Goal: Task Accomplishment & Management: Complete application form

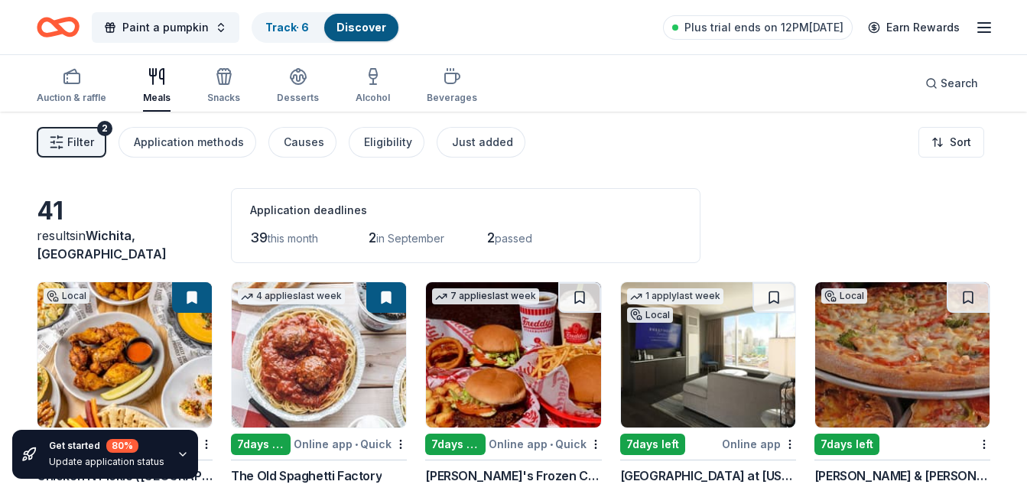
click at [84, 148] on span "Filter" at bounding box center [80, 142] width 27 height 18
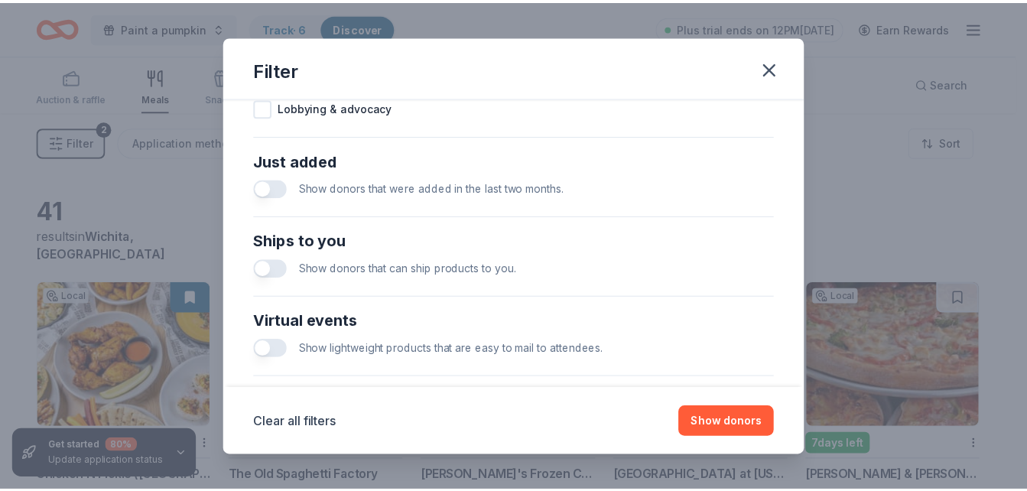
scroll to position [567, 0]
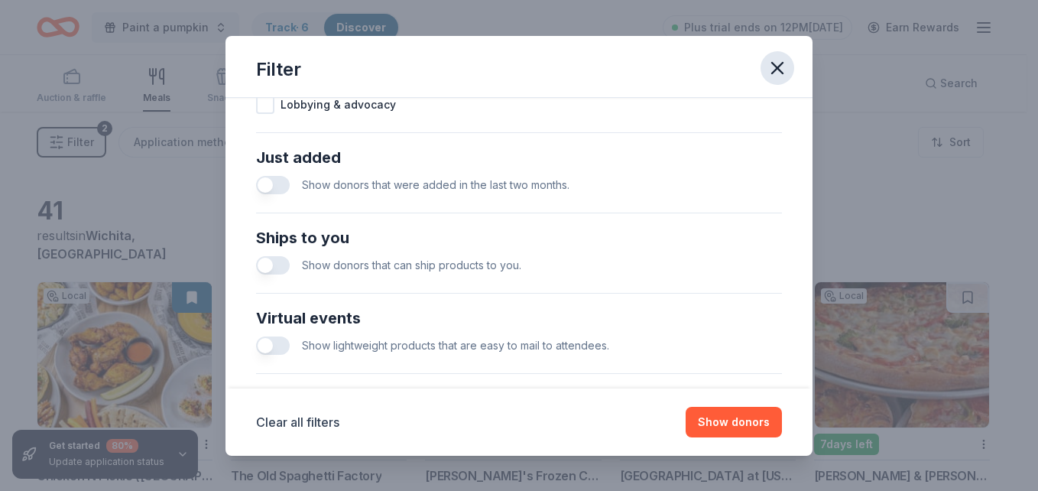
click at [779, 73] on icon "button" at bounding box center [777, 67] width 21 height 21
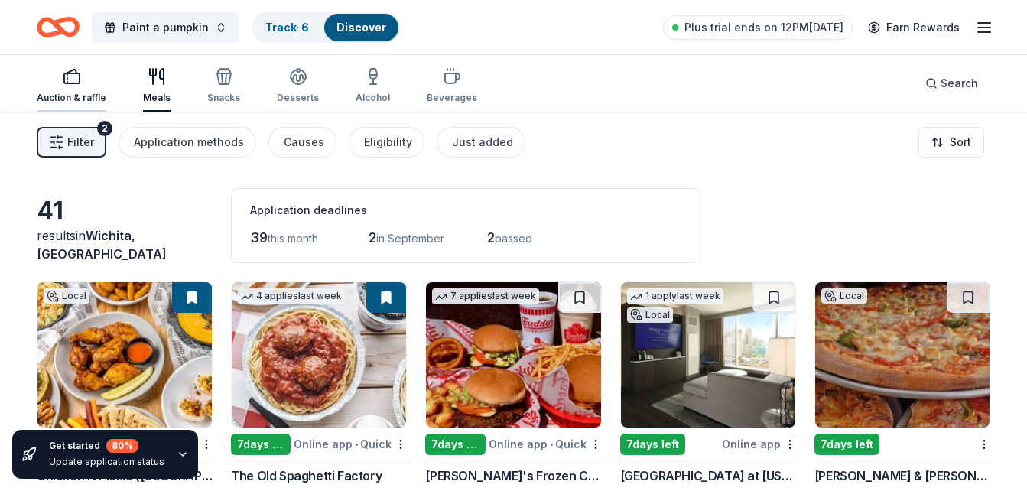
click at [76, 93] on div "Auction & raffle" at bounding box center [72, 98] width 70 height 12
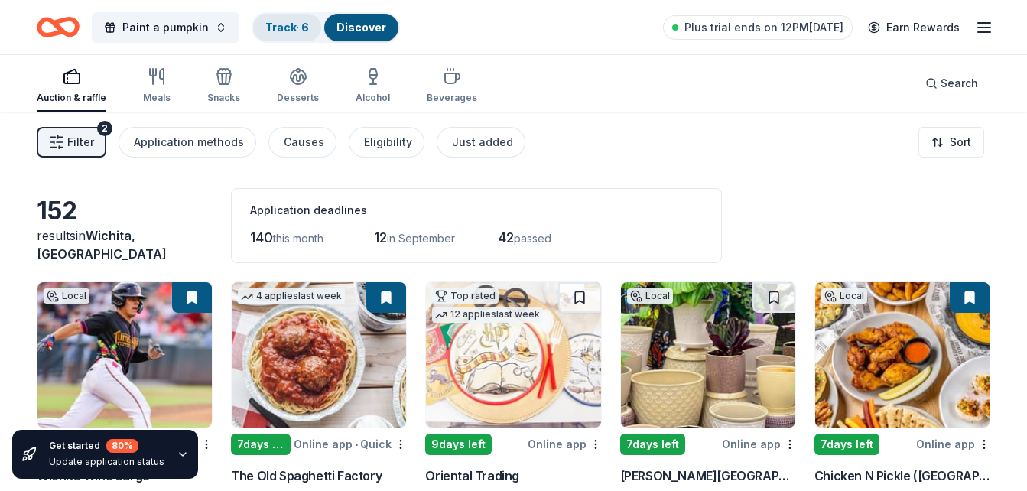
click at [288, 26] on link "Track · 6" at bounding box center [287, 27] width 44 height 13
click at [288, 29] on link "Track · 6" at bounding box center [287, 27] width 44 height 13
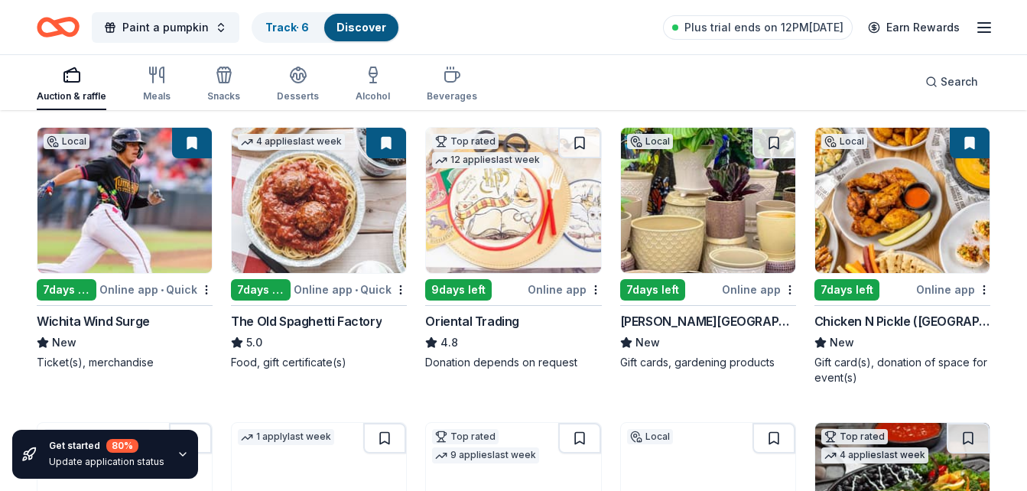
scroll to position [160, 0]
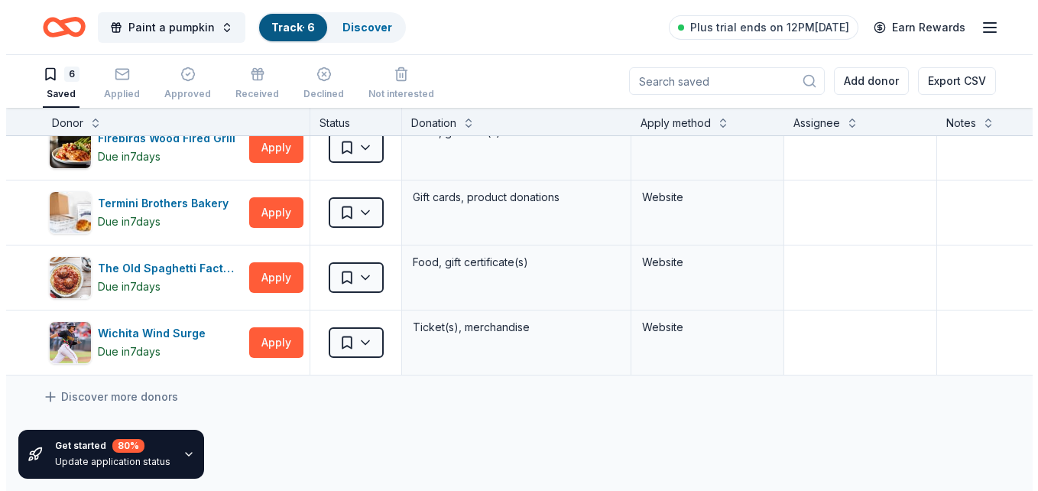
scroll to position [164, 0]
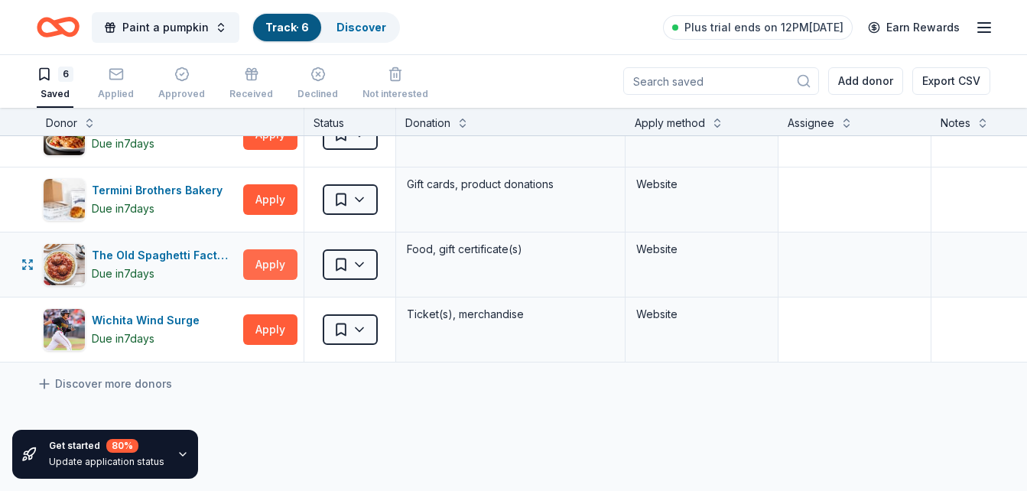
click at [271, 259] on button "Apply" at bounding box center [270, 264] width 54 height 31
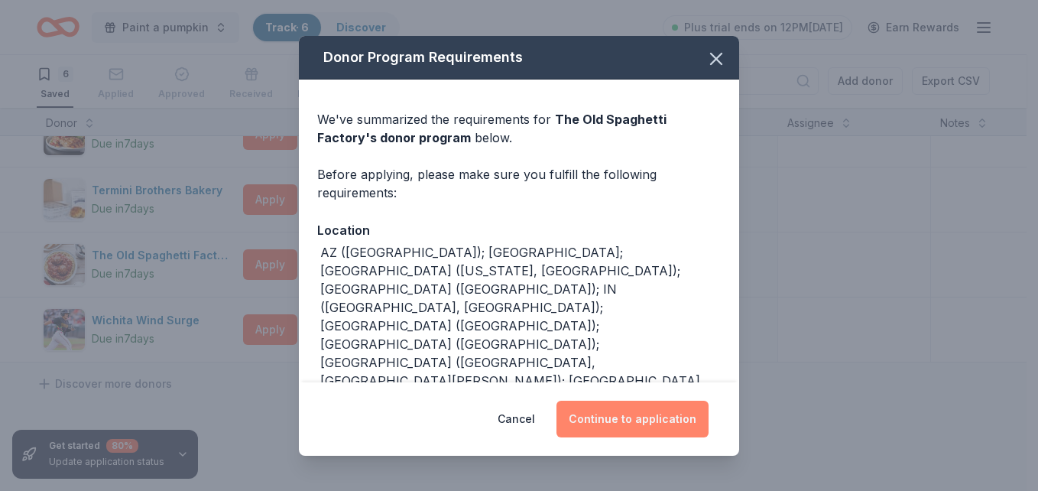
click at [613, 431] on button "Continue to application" at bounding box center [633, 419] width 152 height 37
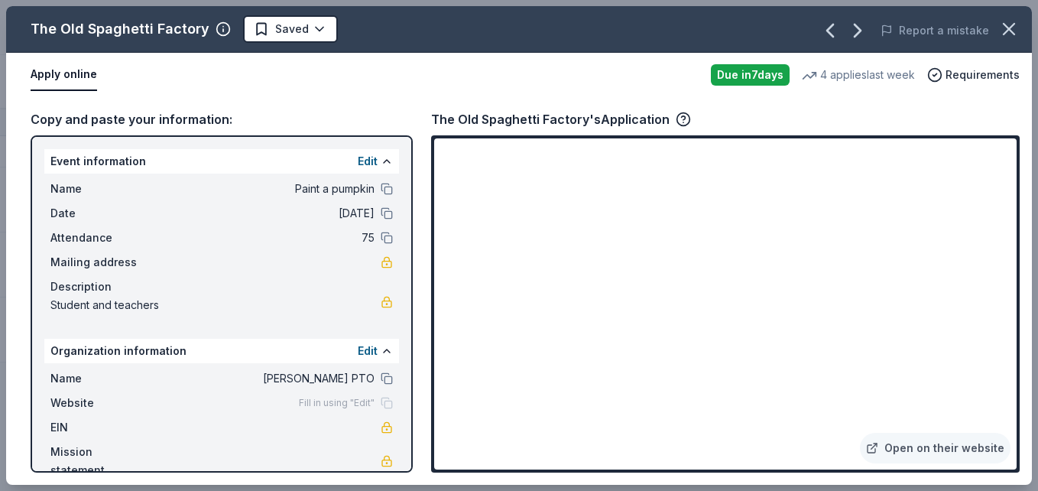
drag, startPoint x: 276, startPoint y: 96, endPoint x: 18, endPoint y: 2, distance: 274.8
click at [18, 2] on div "The Old Spaghetti Factory Saved Report a mistake Apply online Due in 7 days 4 a…" at bounding box center [519, 245] width 1038 height 491
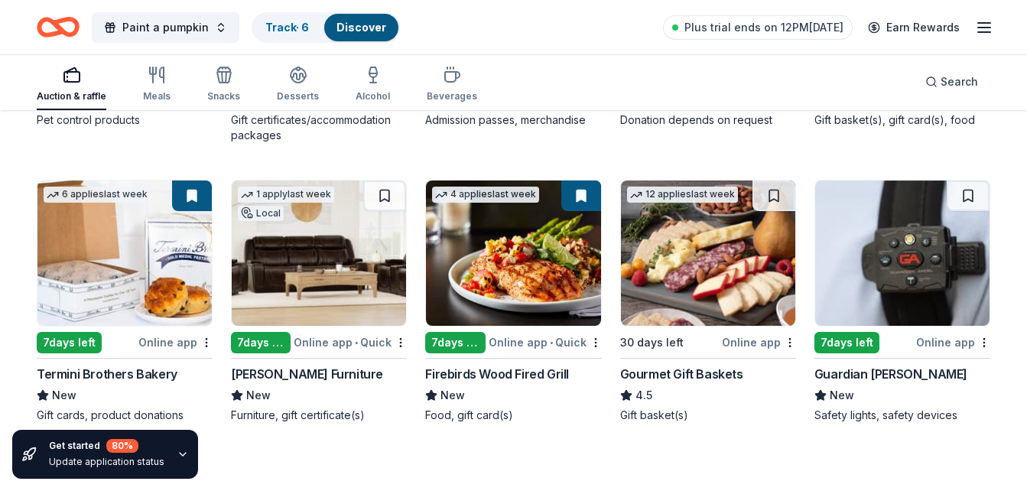
scroll to position [1005, 0]
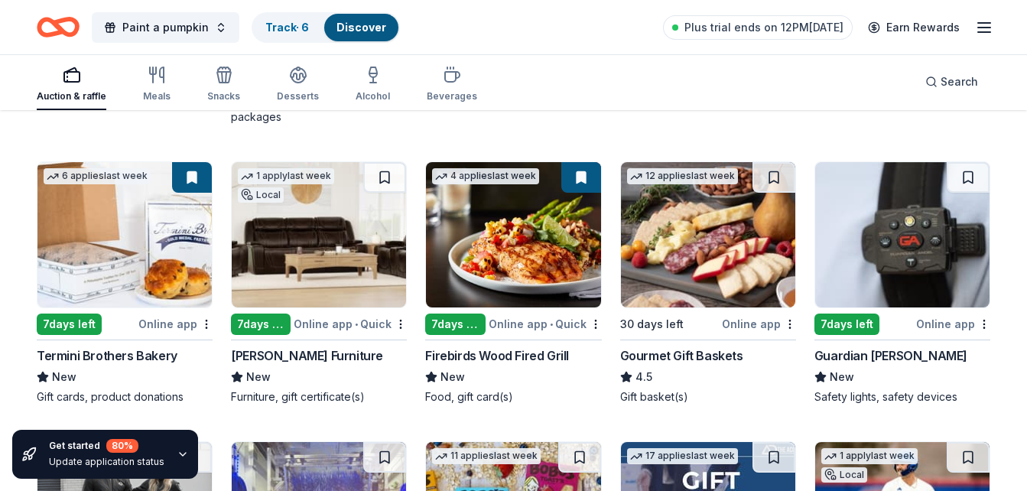
click at [512, 289] on img at bounding box center [513, 234] width 174 height 145
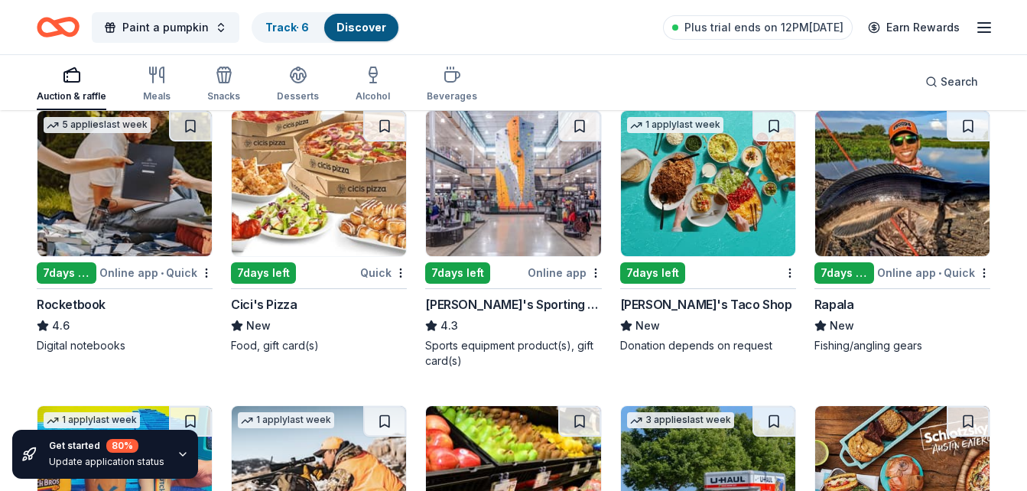
scroll to position [4008, 0]
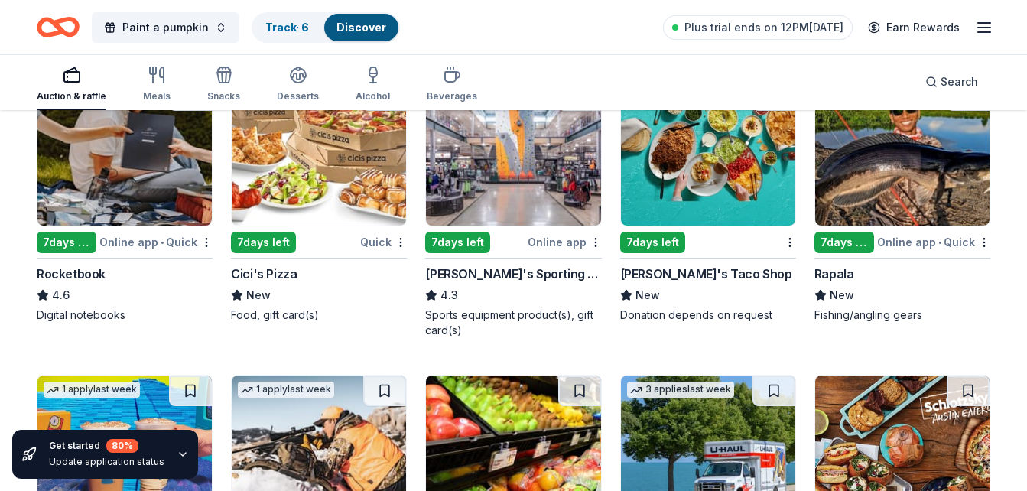
click at [502, 168] on img at bounding box center [513, 152] width 174 height 145
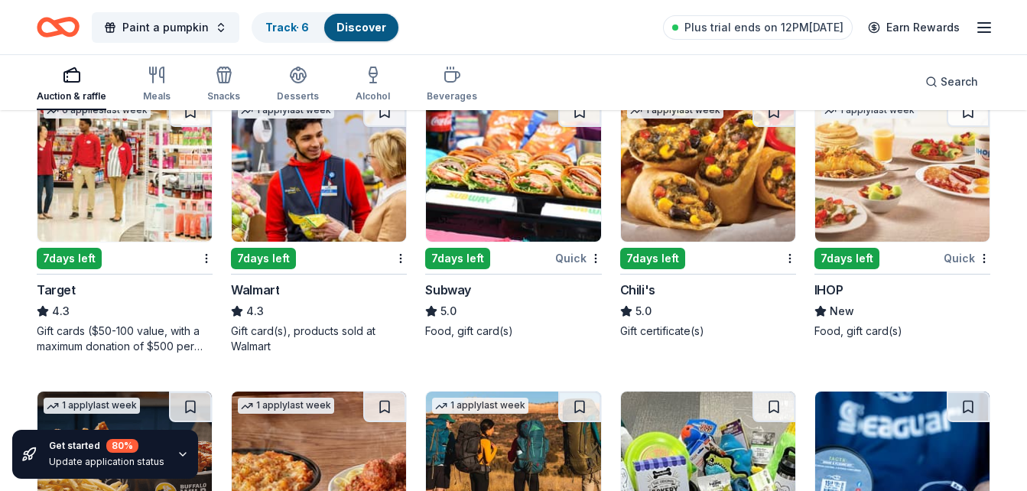
scroll to position [5200, 0]
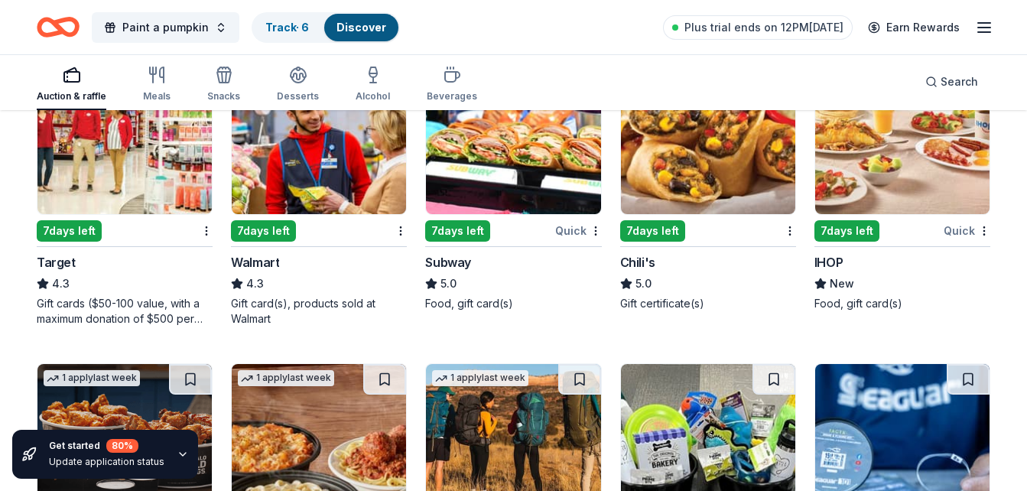
click at [166, 222] on div "7 days left" at bounding box center [116, 230] width 158 height 19
click at [307, 144] on img at bounding box center [319, 141] width 174 height 145
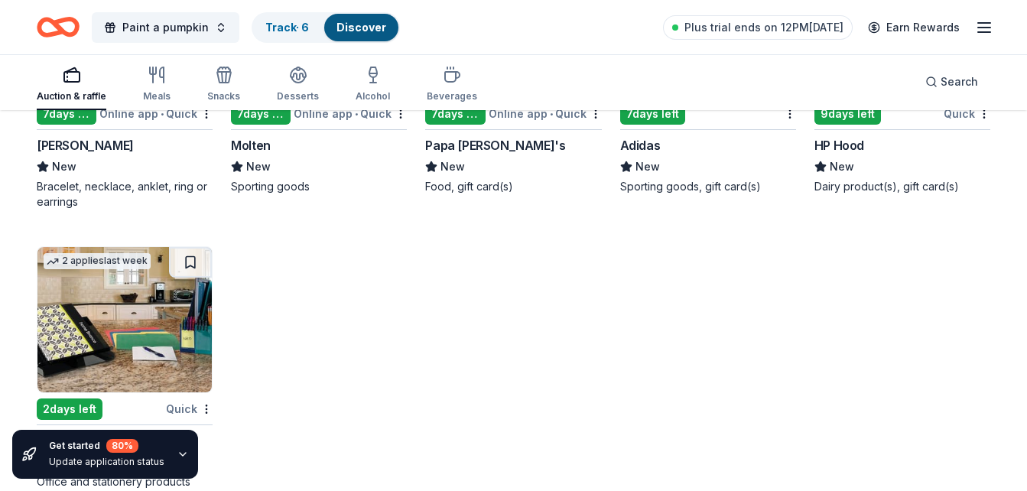
scroll to position [8827, 0]
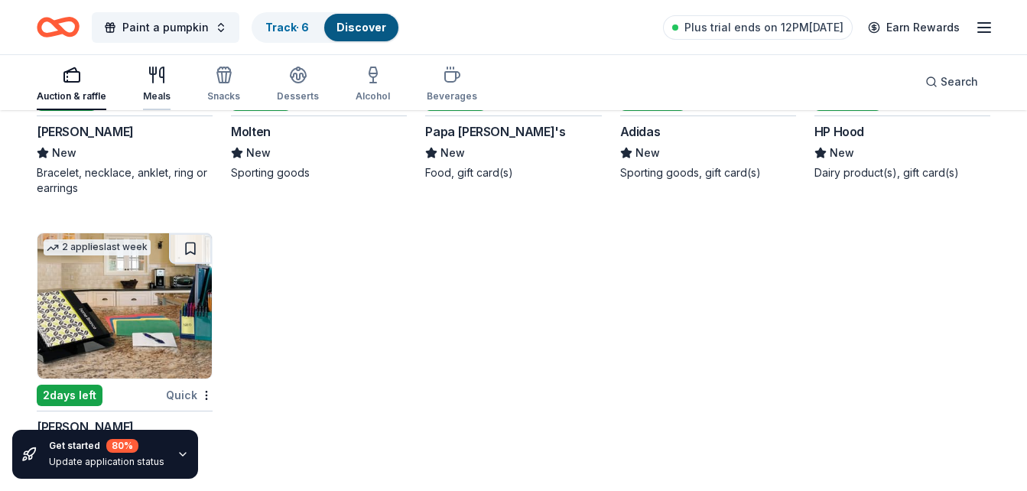
click at [158, 83] on icon "button" at bounding box center [157, 75] width 18 height 18
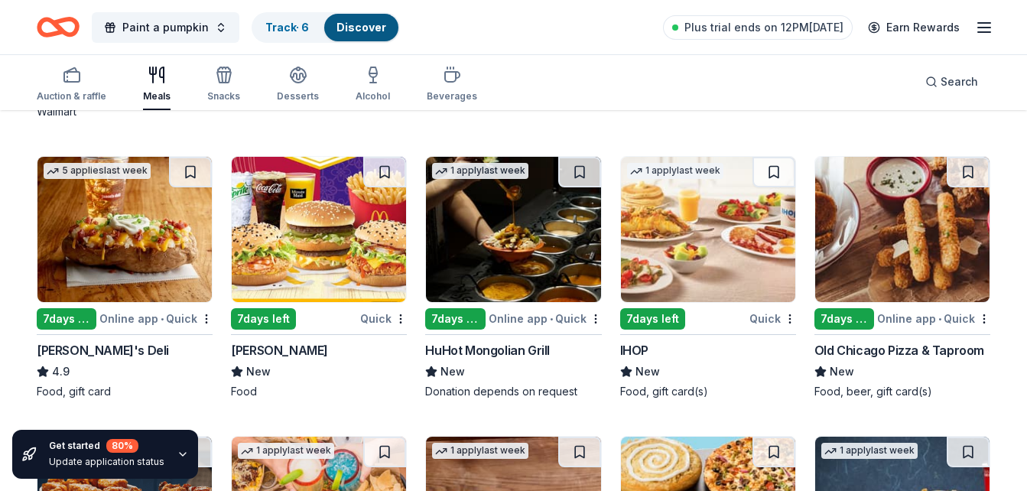
scroll to position [1019, 0]
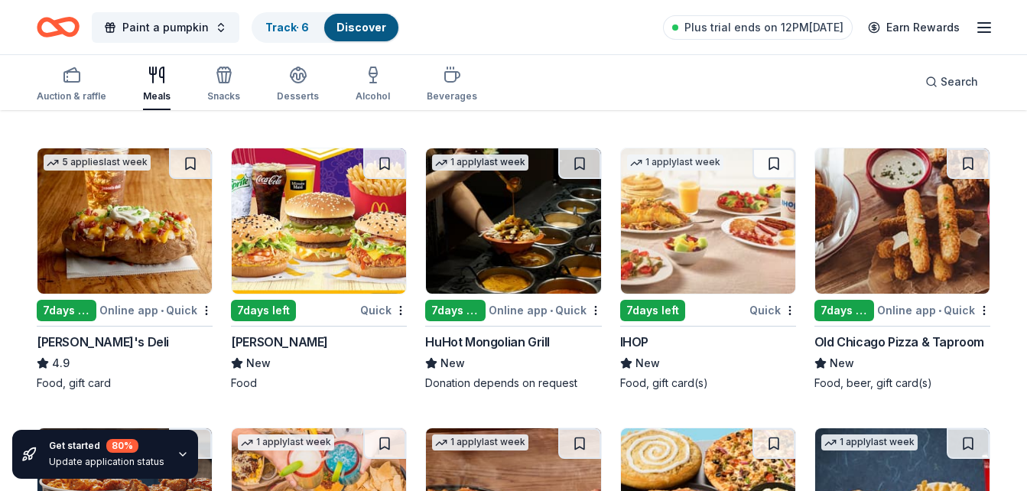
click at [891, 265] on img at bounding box center [902, 220] width 174 height 145
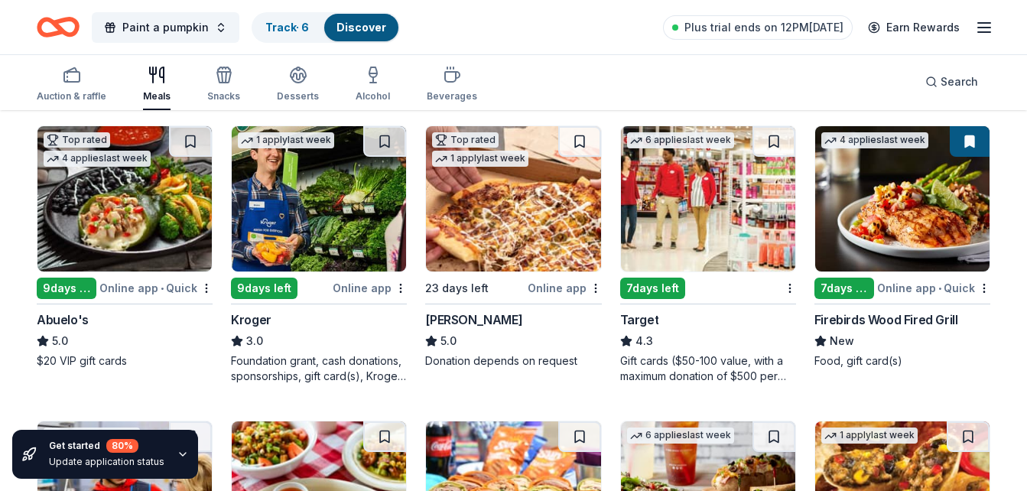
scroll to position [473, 0]
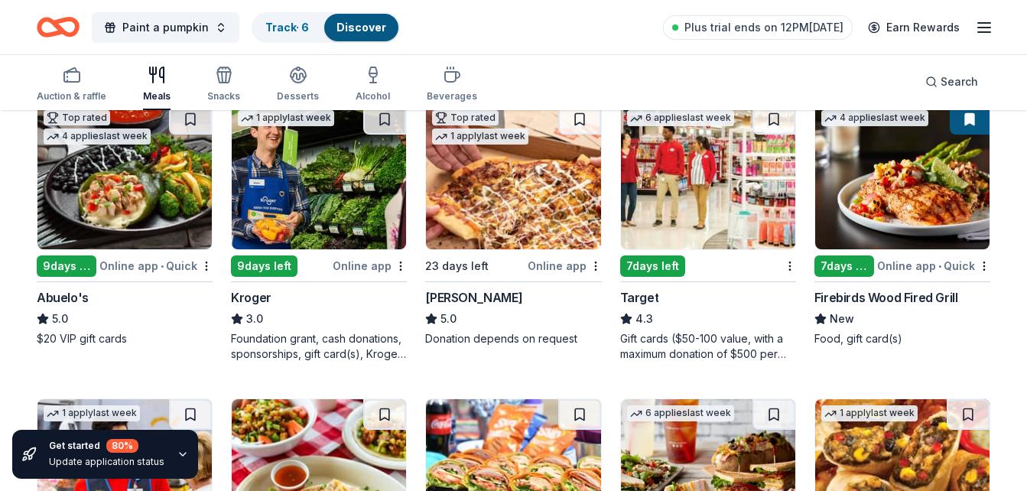
click at [320, 181] on img at bounding box center [319, 176] width 174 height 145
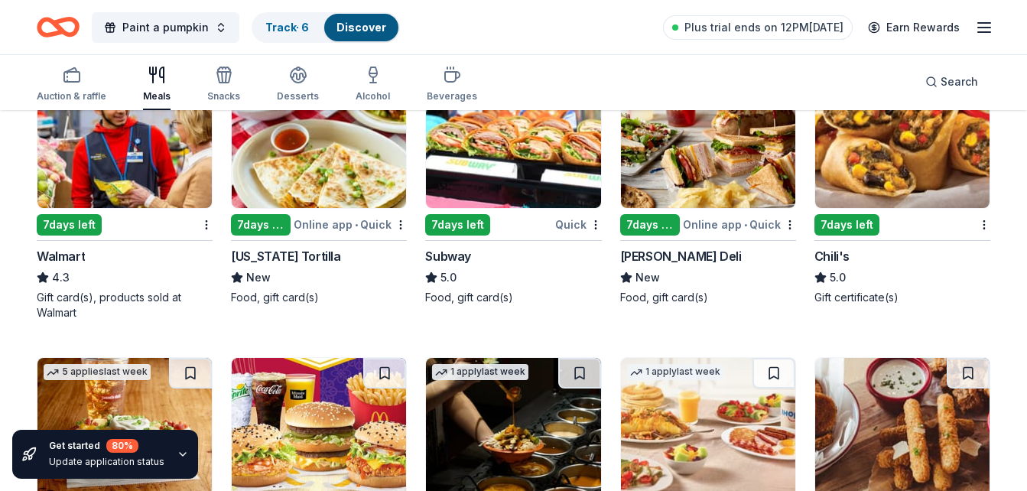
scroll to position [840, 0]
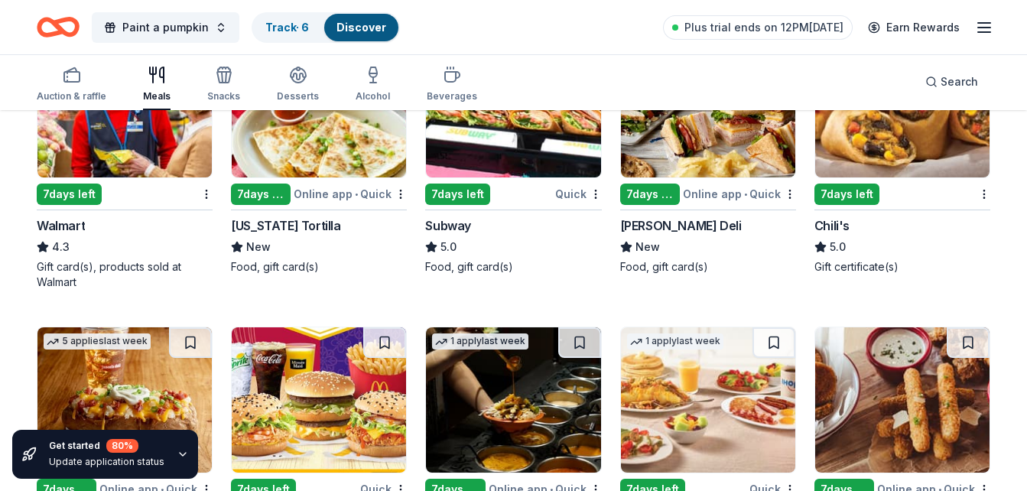
click at [692, 147] on img at bounding box center [708, 104] width 174 height 145
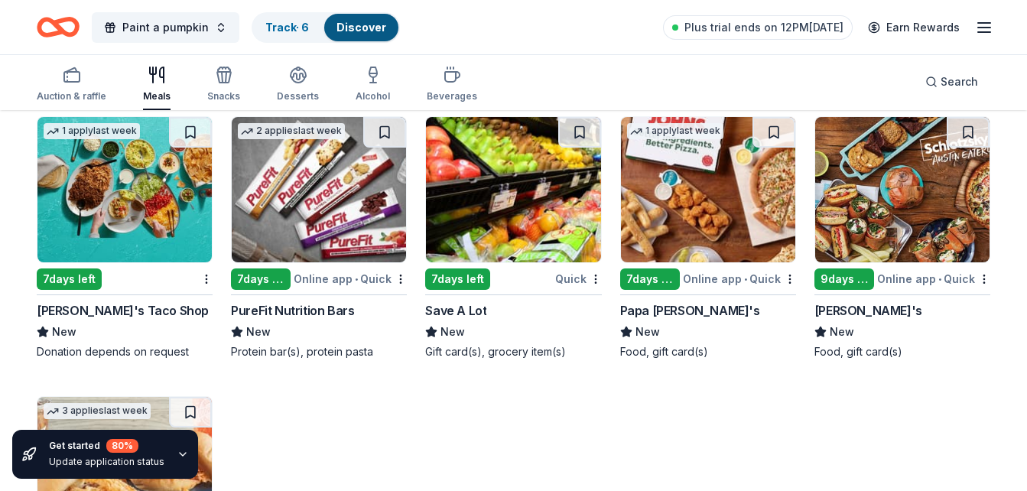
scroll to position [2257, 0]
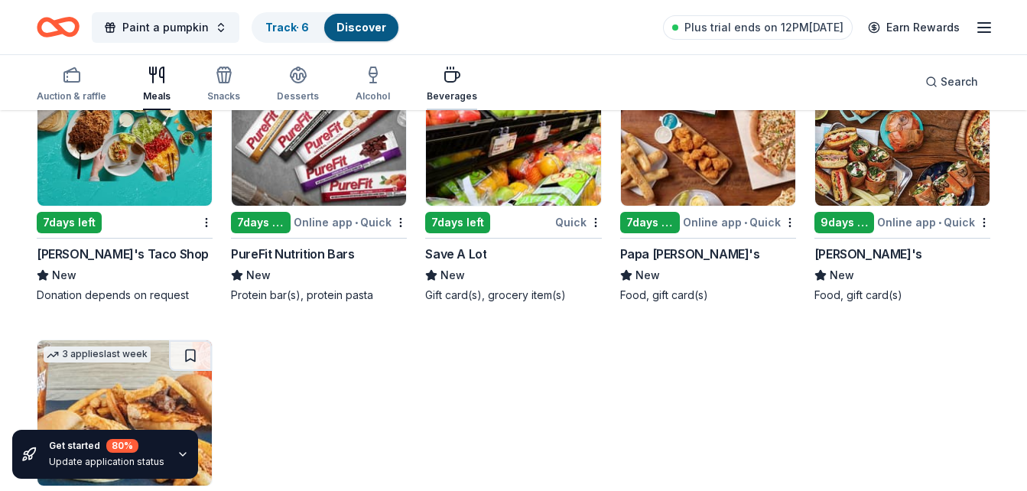
click at [449, 82] on icon "button" at bounding box center [452, 75] width 18 height 18
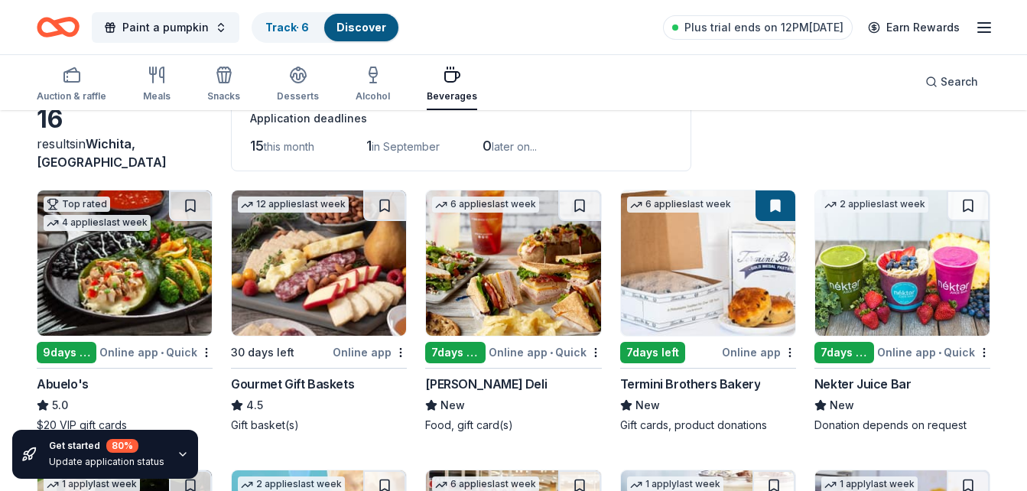
scroll to position [122, 0]
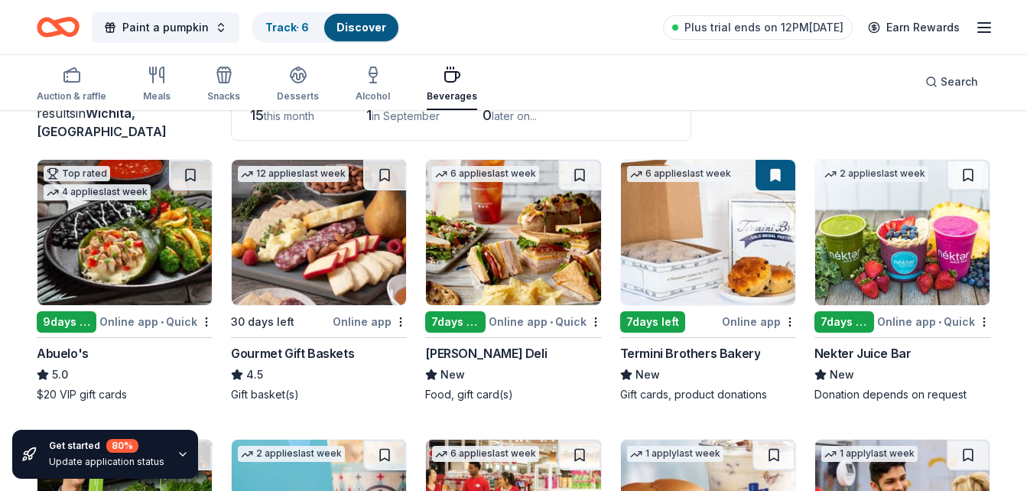
click at [137, 323] on div "Online app • Quick" at bounding box center [155, 321] width 113 height 19
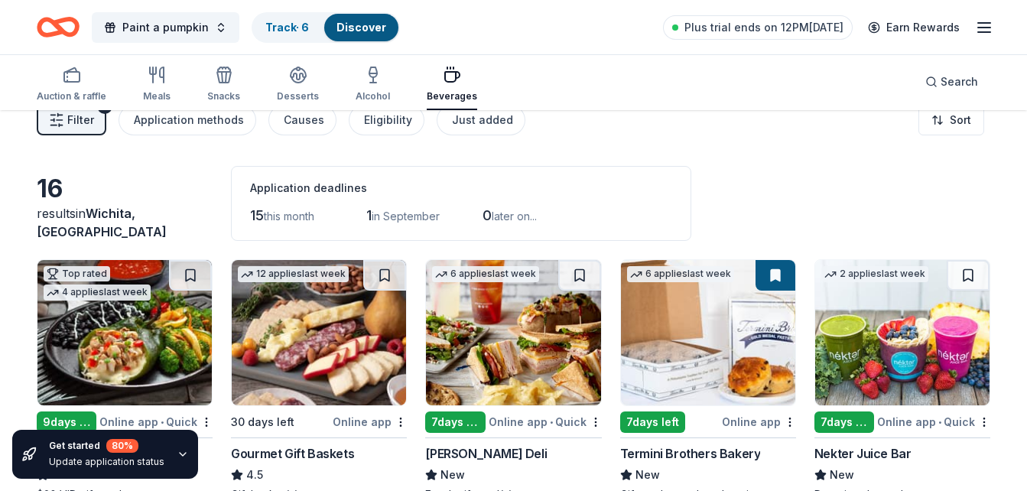
scroll to position [0, 0]
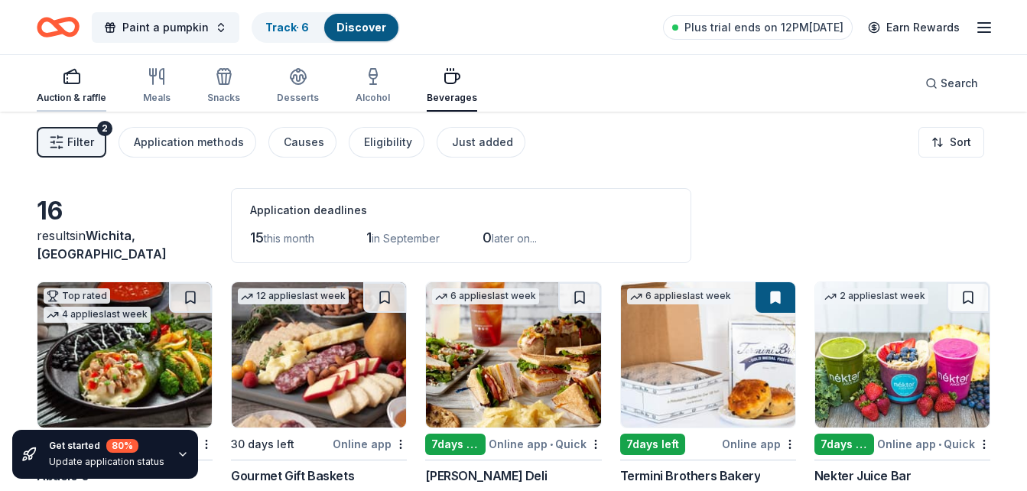
click at [66, 93] on div "Auction & raffle" at bounding box center [72, 98] width 70 height 12
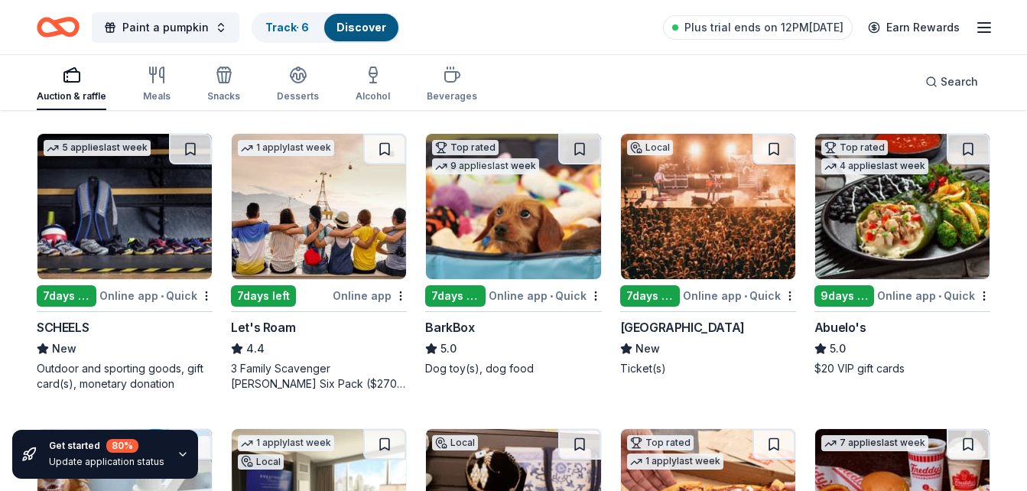
scroll to position [459, 0]
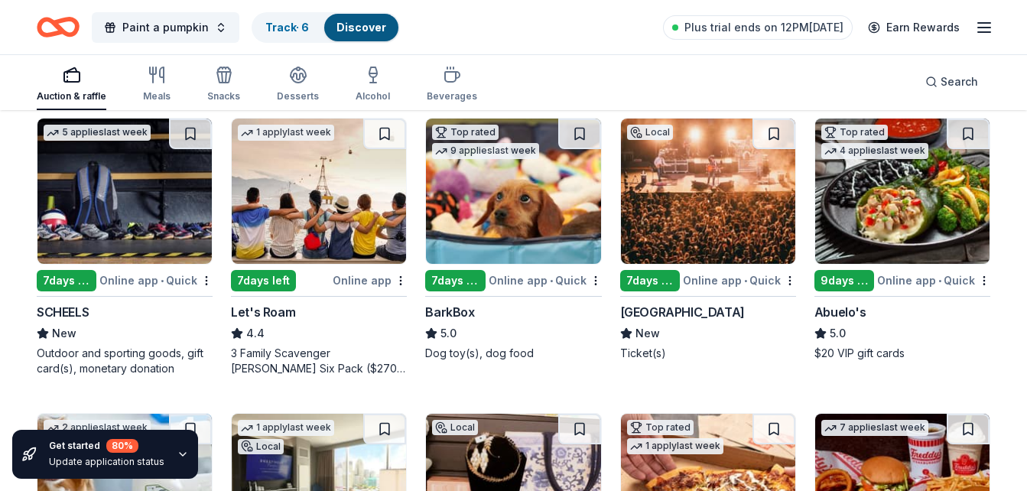
click at [704, 206] on img at bounding box center [708, 191] width 174 height 145
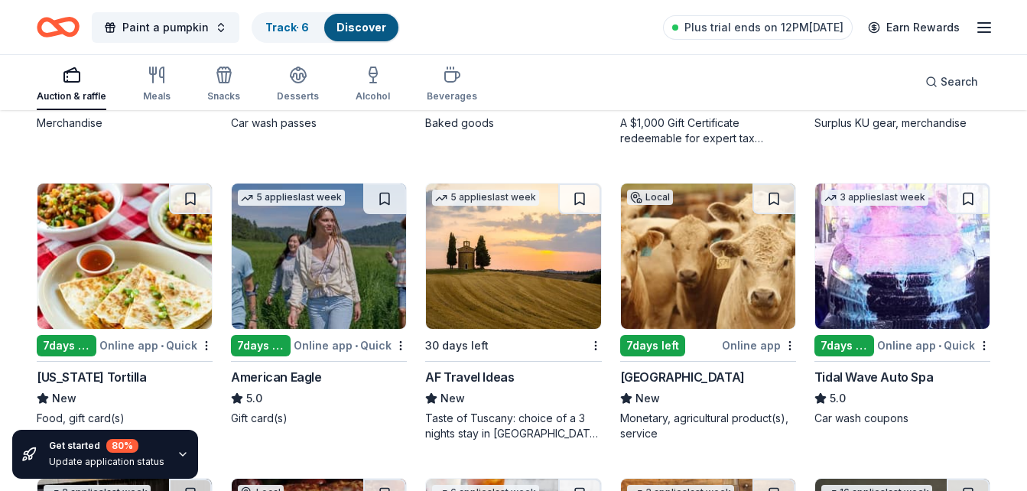
scroll to position [1570, 0]
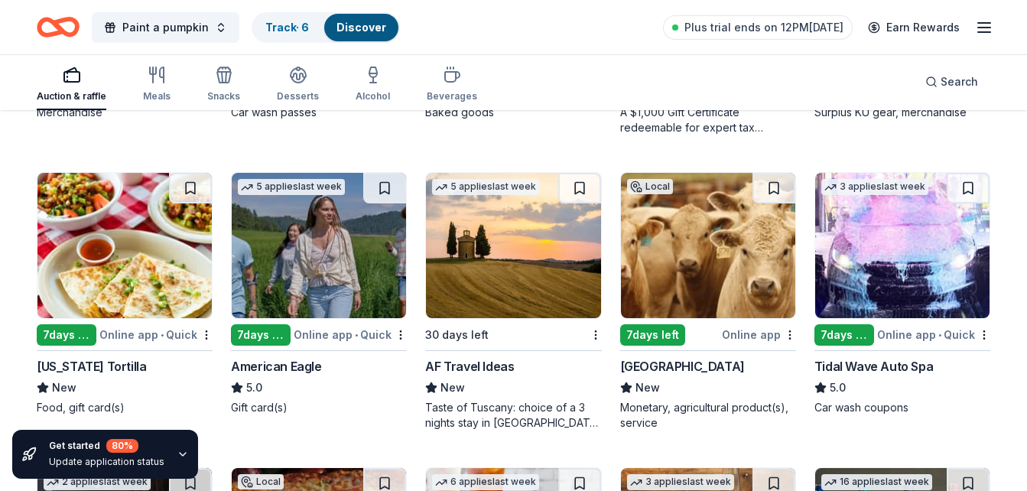
click at [362, 255] on img at bounding box center [319, 245] width 174 height 145
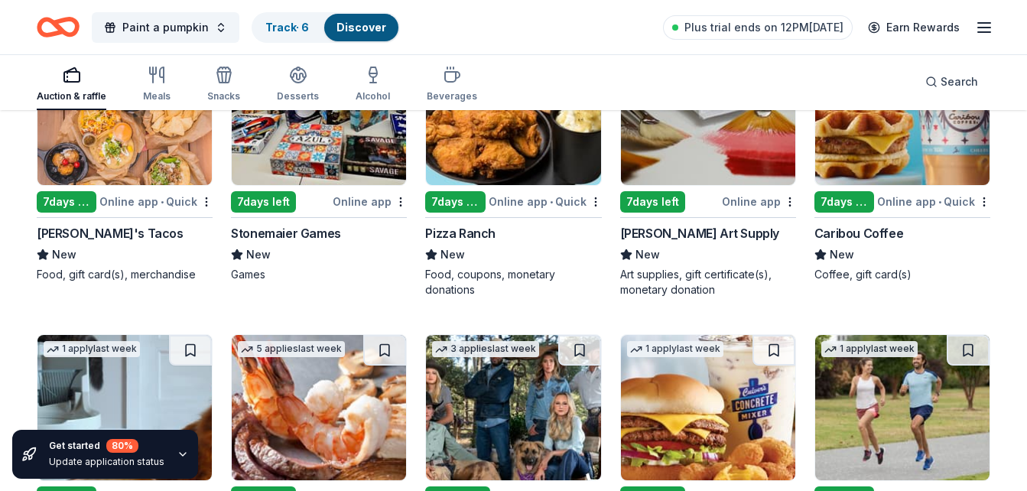
scroll to position [3181, 0]
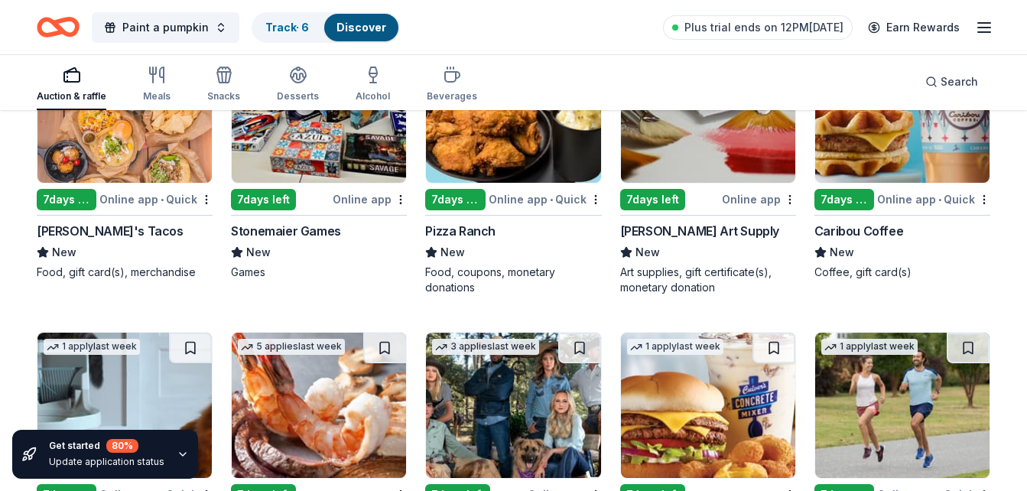
click at [133, 145] on img at bounding box center [124, 109] width 174 height 145
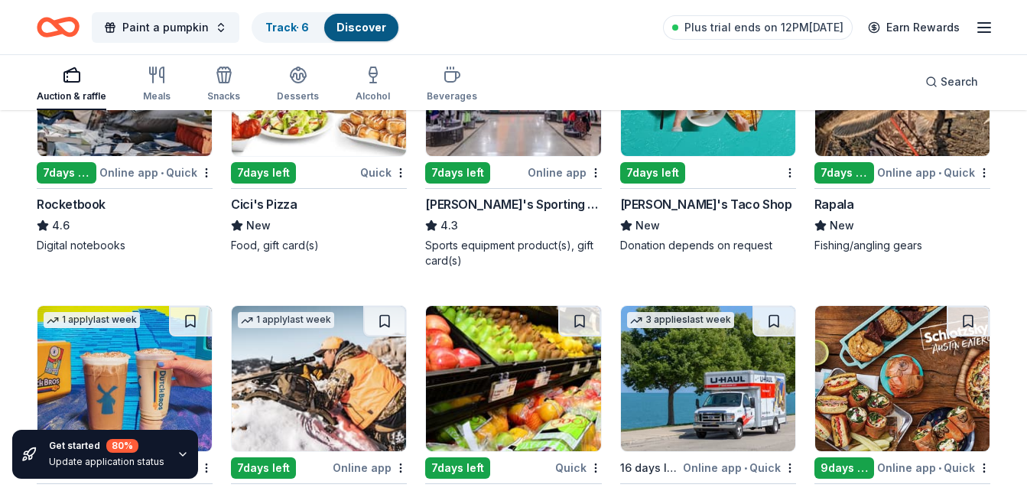
scroll to position [4098, 0]
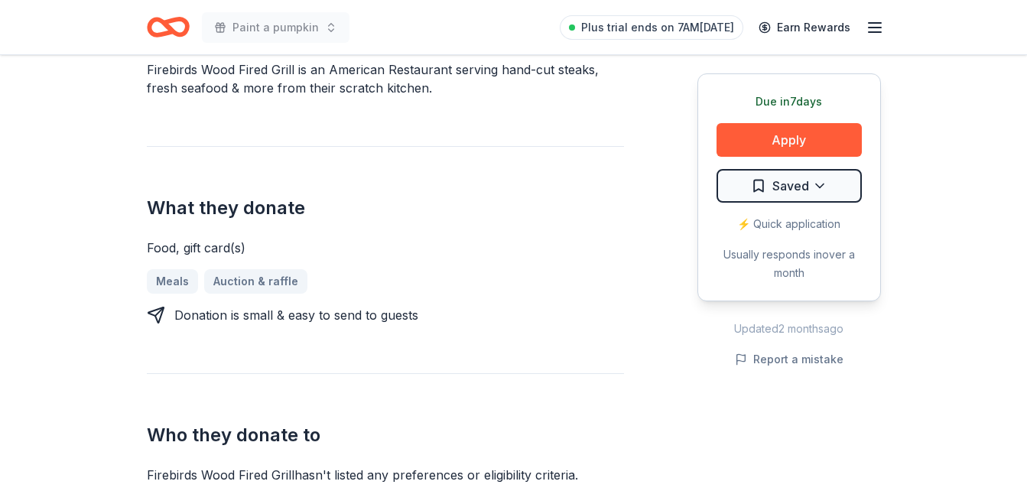
scroll to position [523, 0]
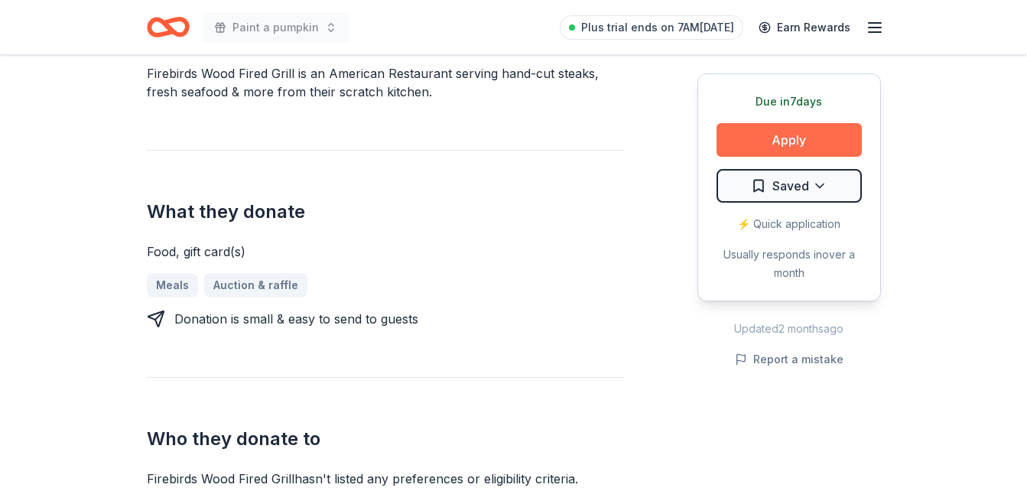
click at [741, 144] on button "Apply" at bounding box center [788, 140] width 145 height 34
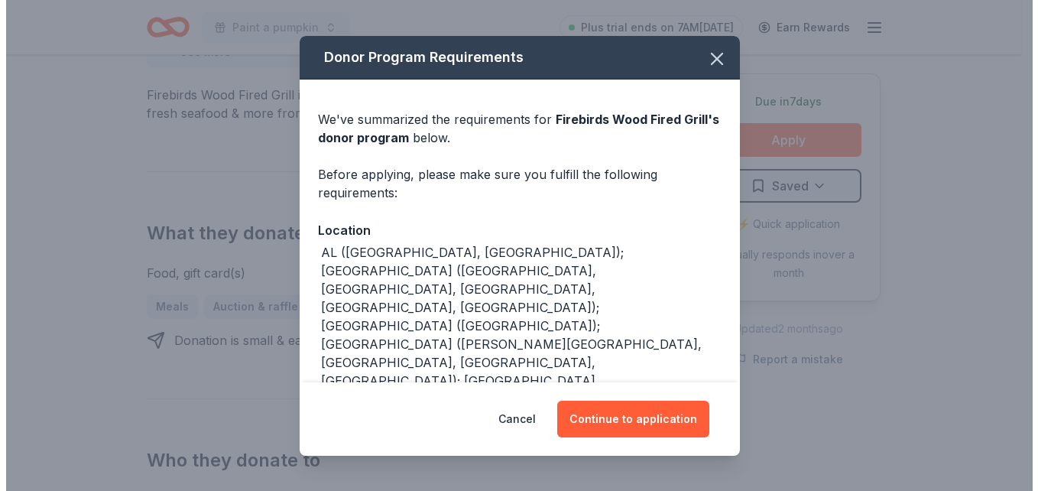
scroll to position [534, 0]
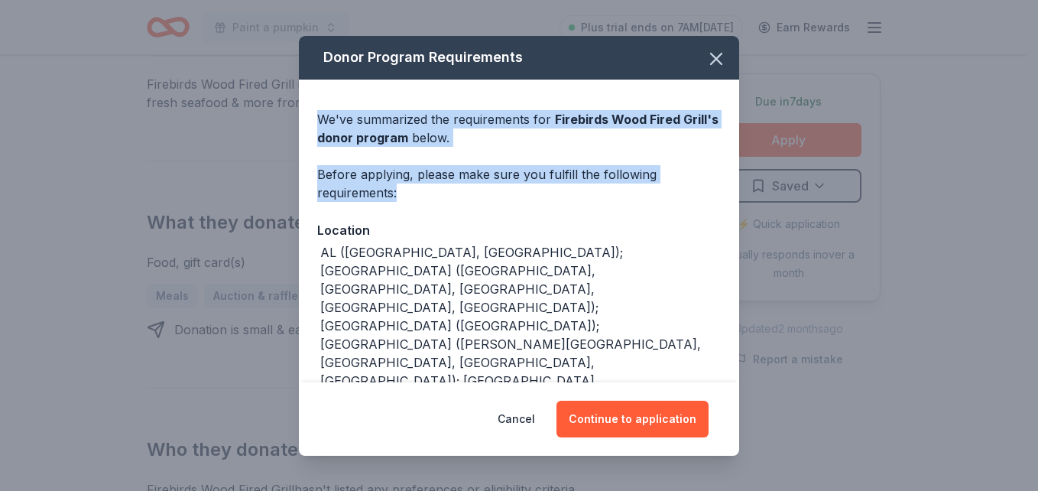
drag, startPoint x: 647, startPoint y: 54, endPoint x: 721, endPoint y: 192, distance: 157.0
drag, startPoint x: 721, startPoint y: 192, endPoint x: 708, endPoint y: 54, distance: 139.0
click at [708, 54] on icon "button" at bounding box center [716, 58] width 21 height 21
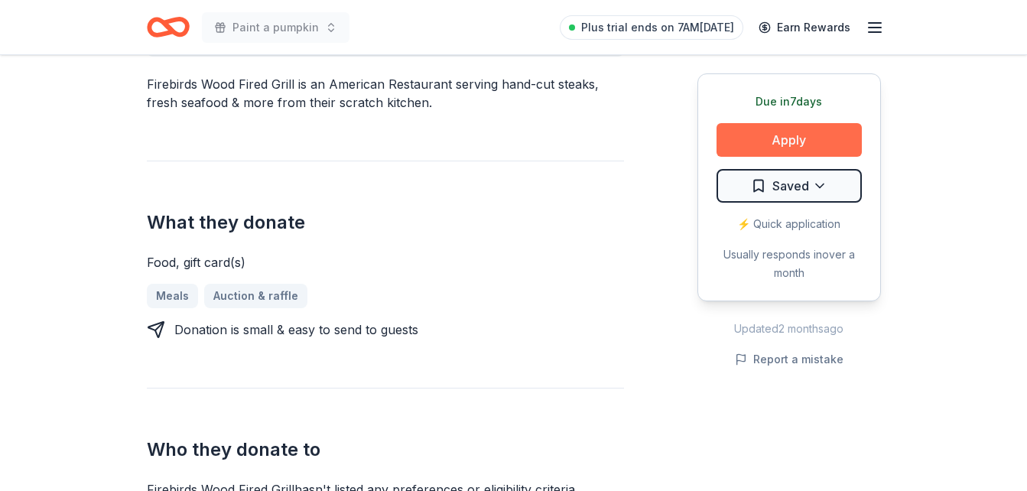
click at [797, 133] on button "Apply" at bounding box center [788, 140] width 145 height 34
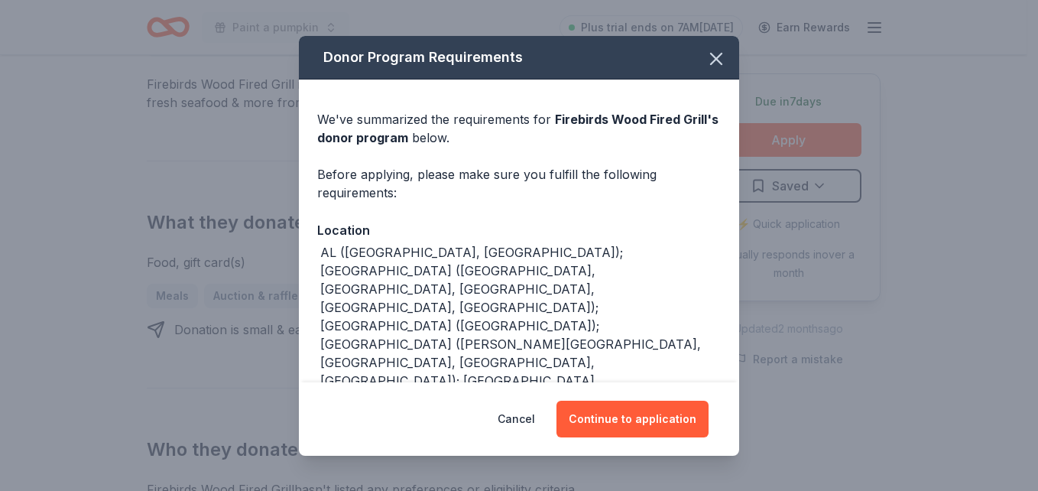
scroll to position [4, 0]
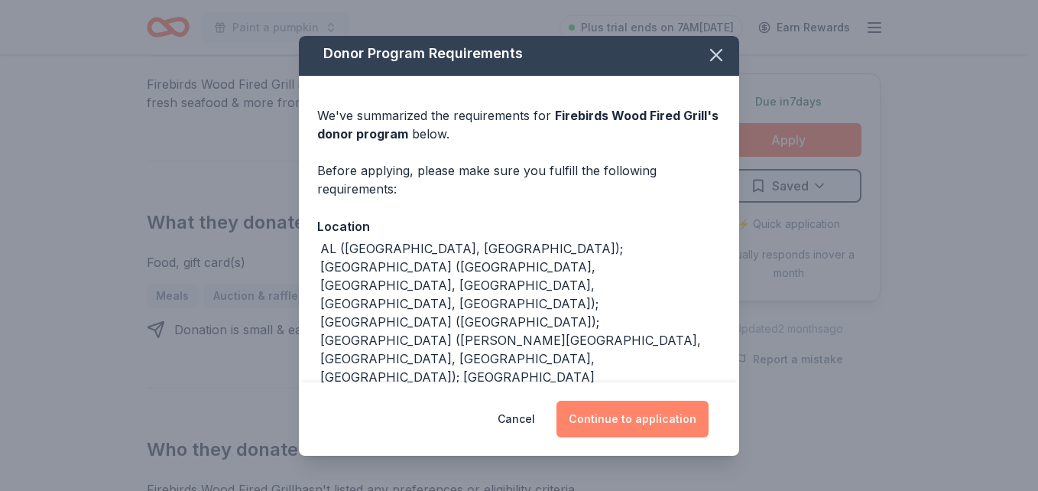
click at [637, 414] on button "Continue to application" at bounding box center [633, 419] width 152 height 37
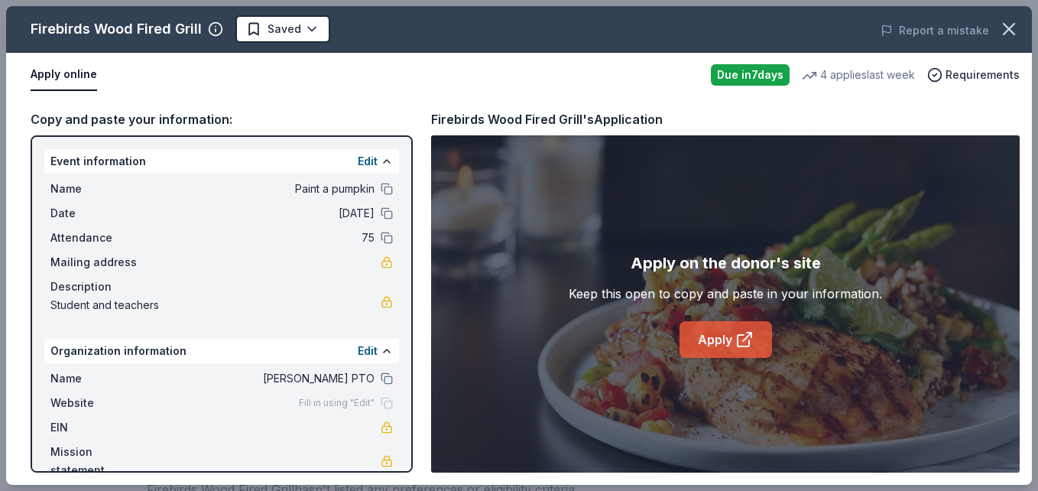
click at [723, 341] on link "Apply" at bounding box center [726, 339] width 93 height 37
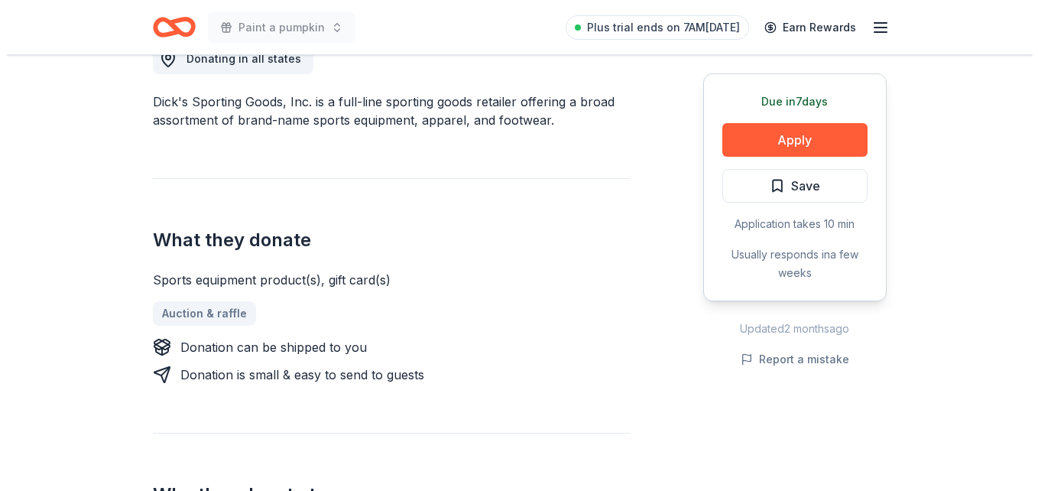
scroll to position [472, 0]
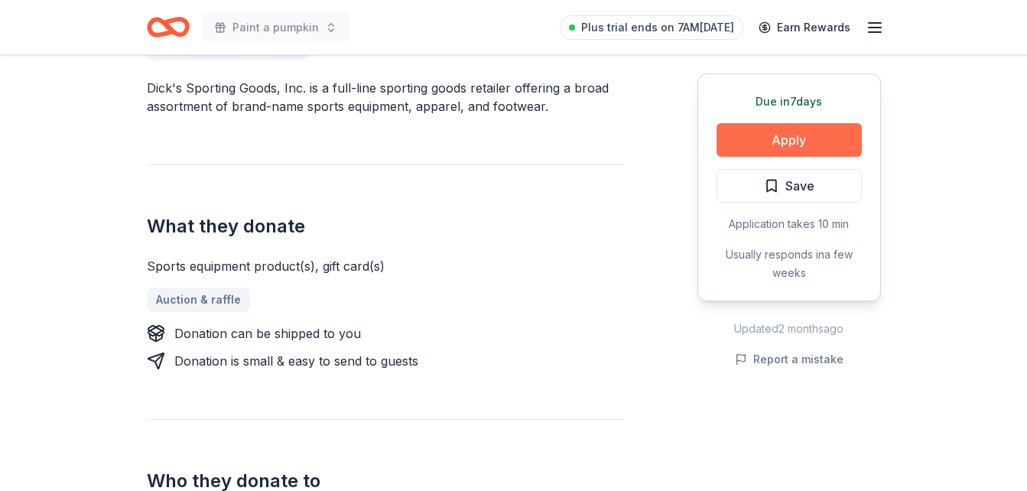
click at [843, 131] on button "Apply" at bounding box center [788, 140] width 145 height 34
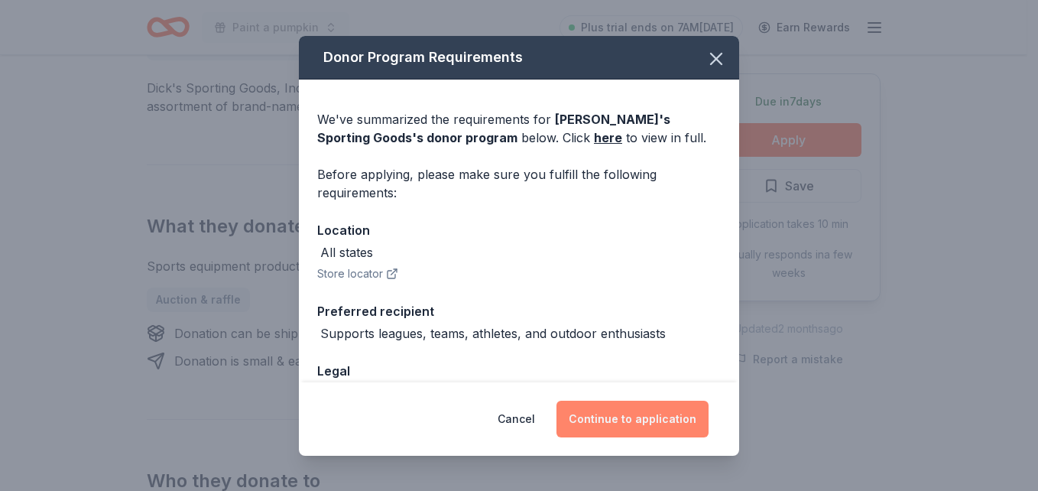
click at [682, 428] on button "Continue to application" at bounding box center [633, 419] width 152 height 37
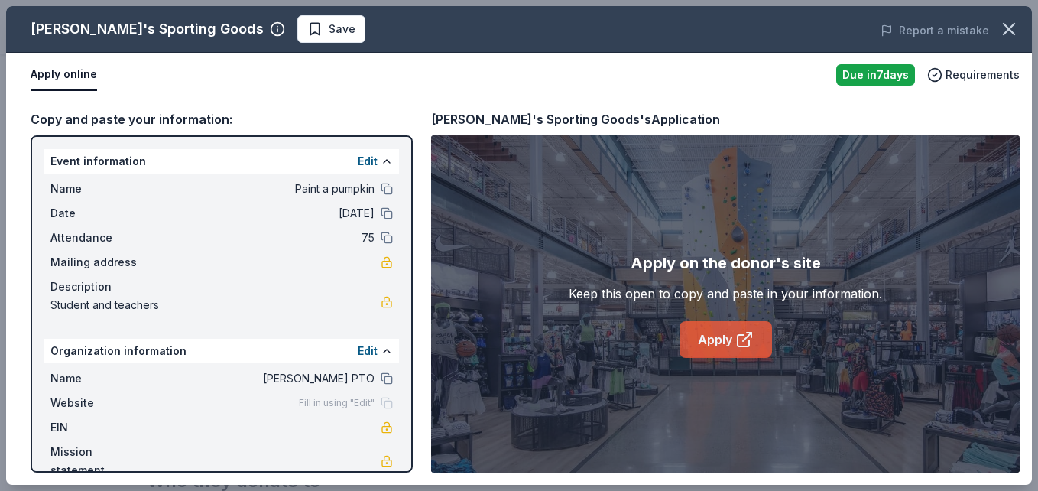
click at [710, 343] on link "Apply" at bounding box center [726, 339] width 93 height 37
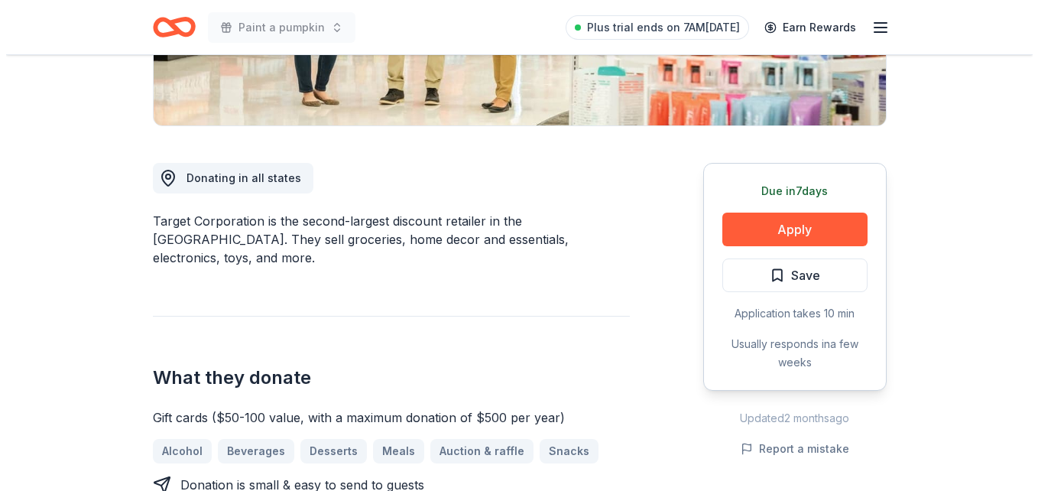
scroll to position [343, 0]
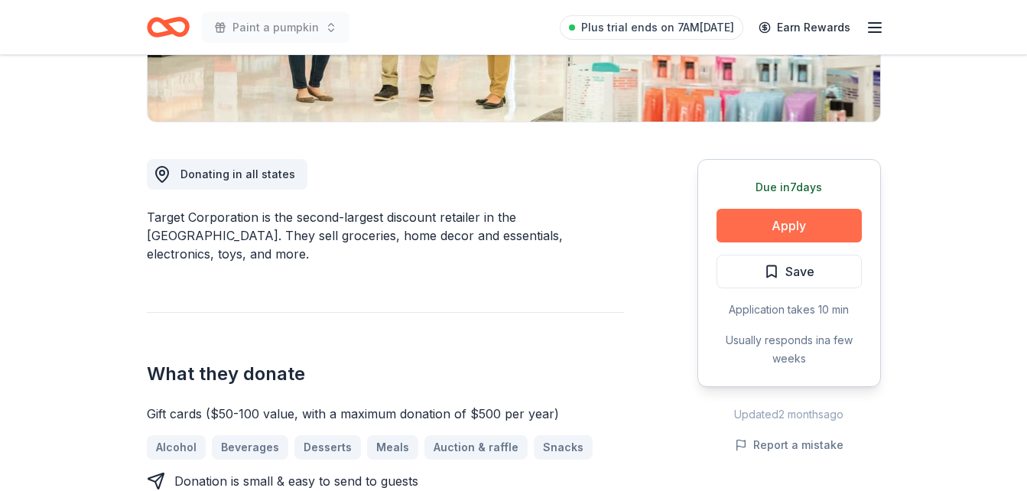
click at [765, 229] on button "Apply" at bounding box center [788, 226] width 145 height 34
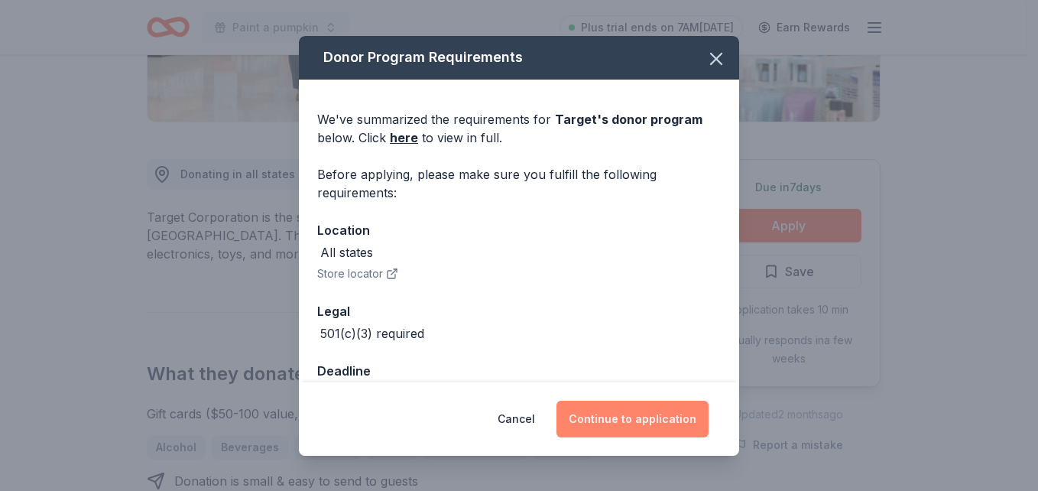
click at [662, 428] on button "Continue to application" at bounding box center [633, 419] width 152 height 37
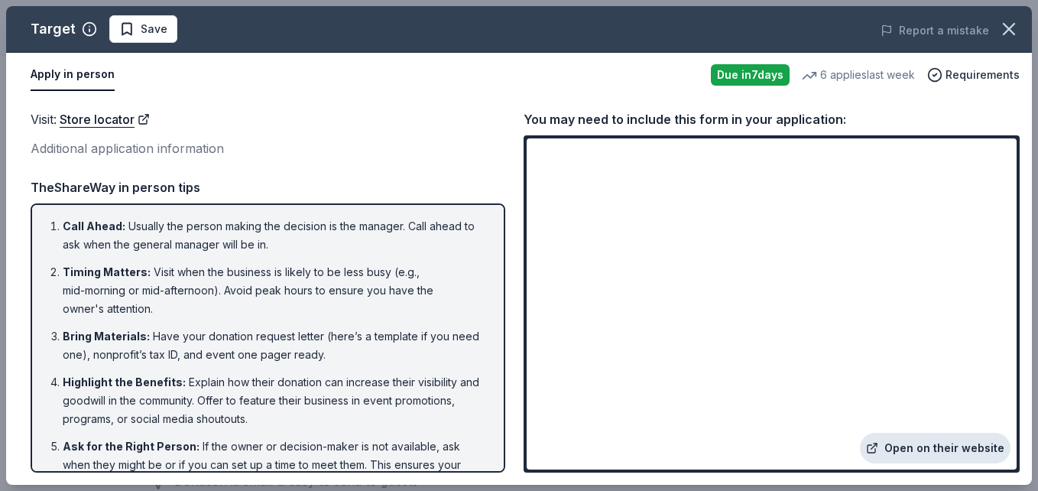
click at [969, 447] on link "Open on their website" at bounding box center [935, 448] width 151 height 31
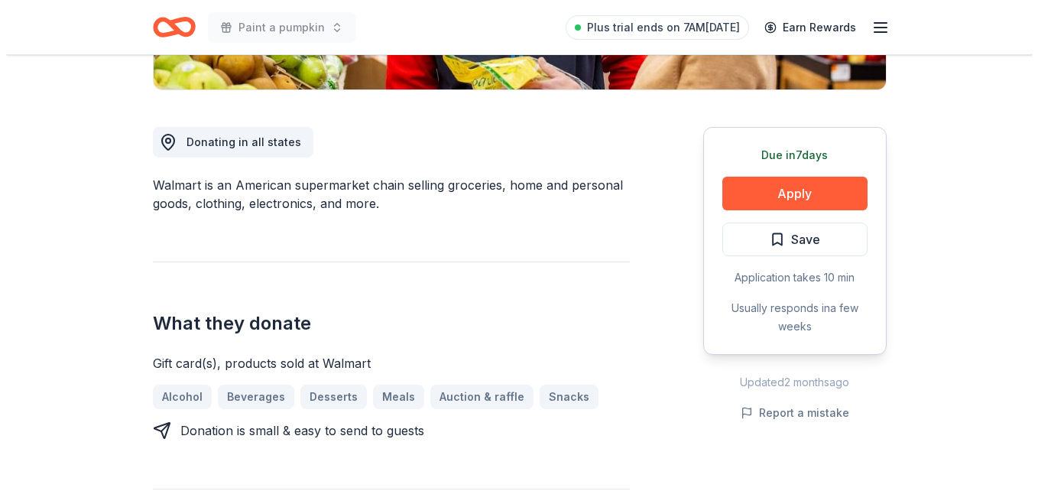
scroll to position [378, 0]
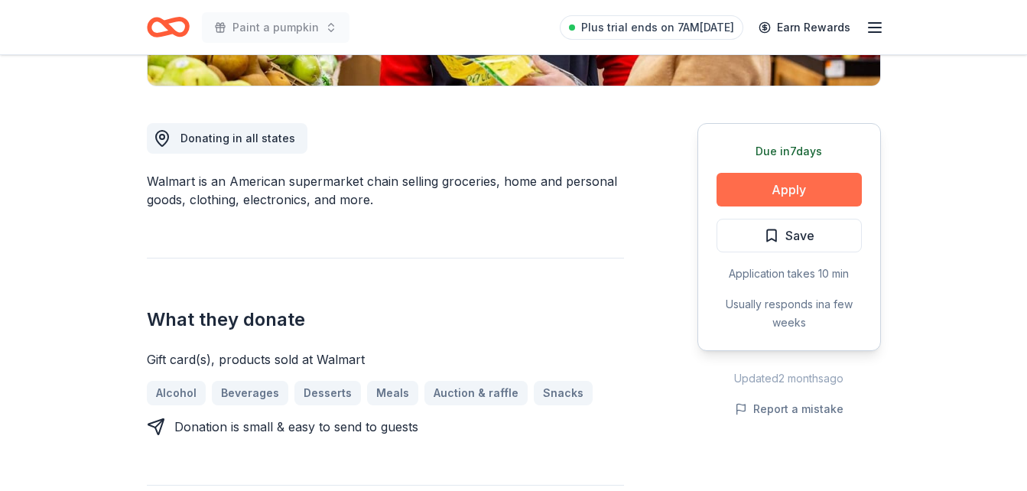
click at [777, 197] on button "Apply" at bounding box center [788, 190] width 145 height 34
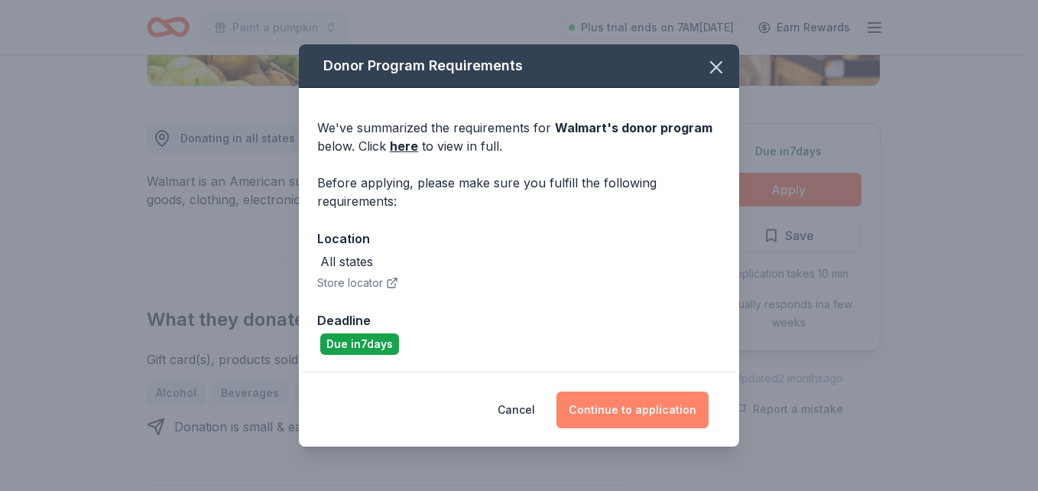
click at [634, 421] on button "Continue to application" at bounding box center [633, 409] width 152 height 37
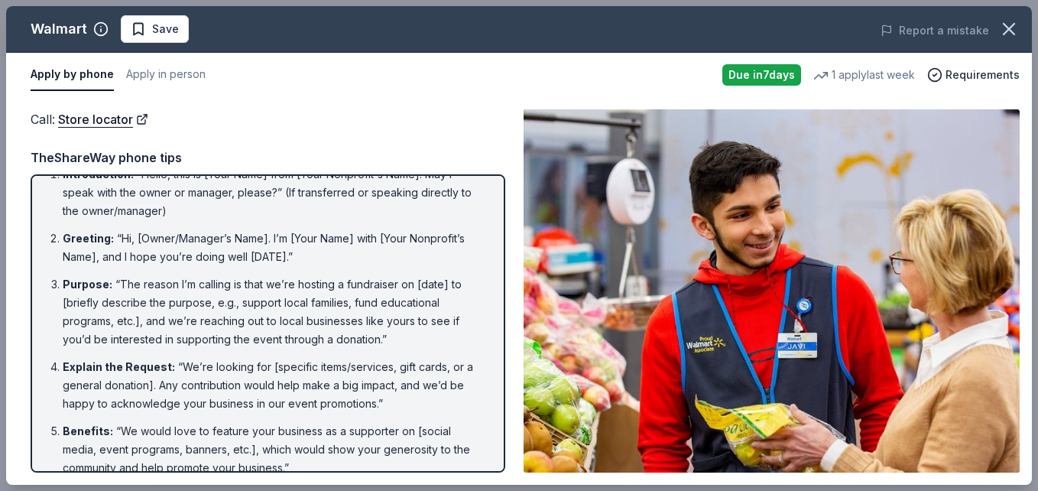
scroll to position [28, 0]
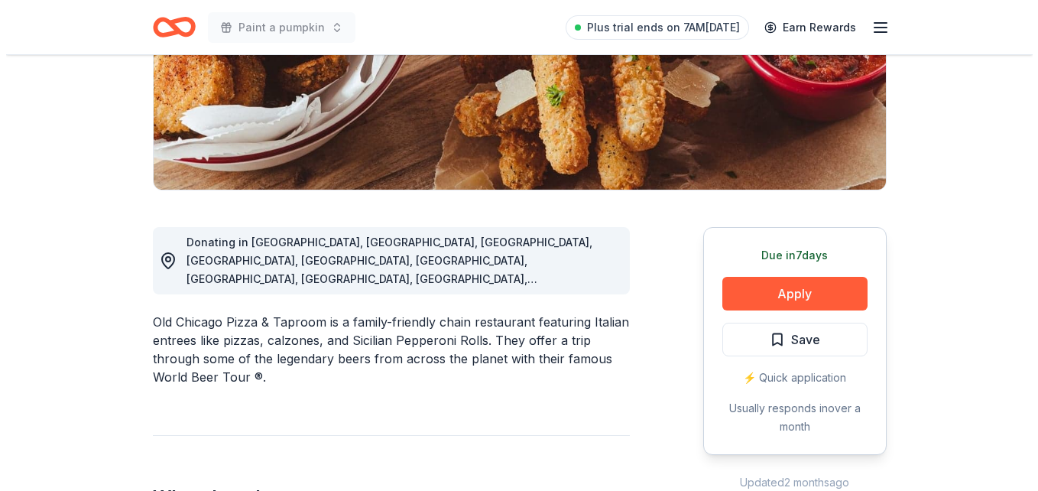
scroll to position [317, 0]
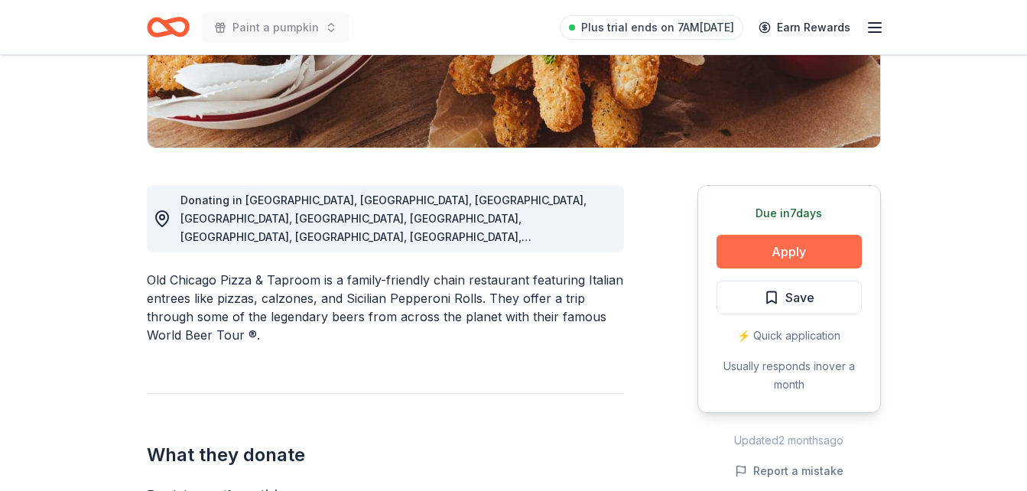
click at [784, 258] on button "Apply" at bounding box center [788, 252] width 145 height 34
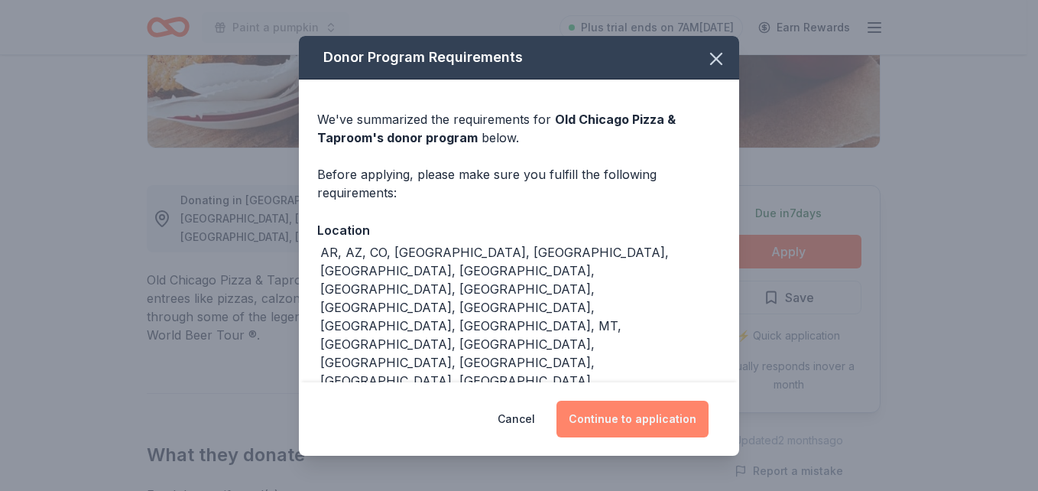
click at [594, 411] on button "Continue to application" at bounding box center [633, 419] width 152 height 37
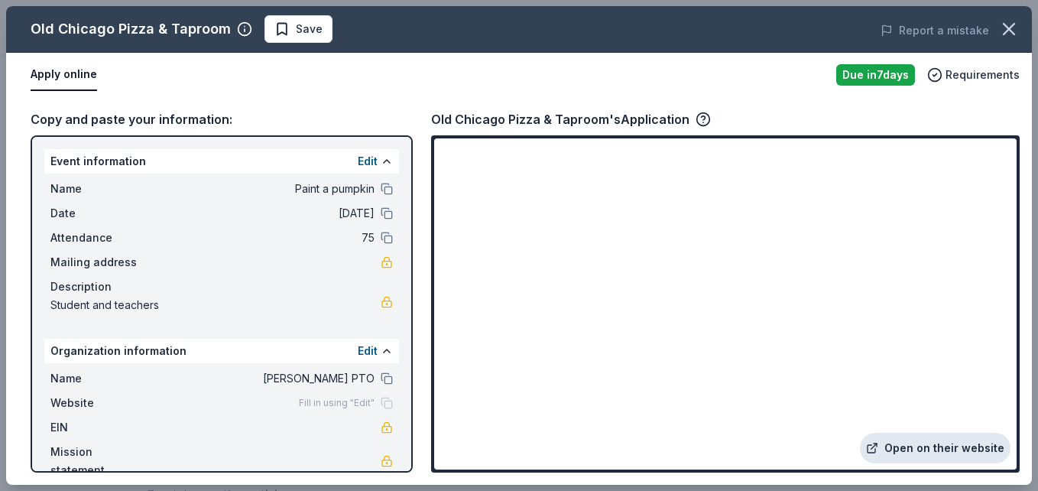
click at [927, 451] on link "Open on their website" at bounding box center [935, 448] width 151 height 31
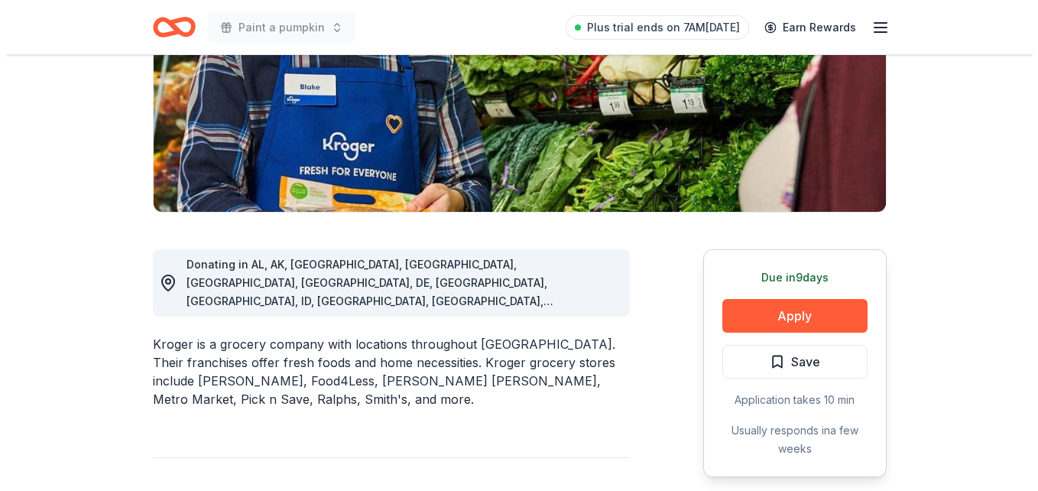
scroll to position [282, 0]
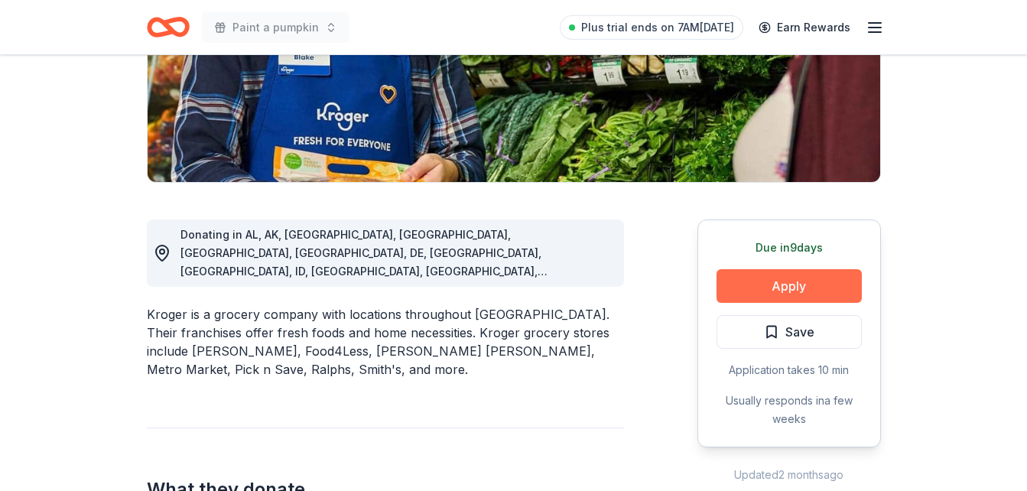
click at [801, 287] on button "Apply" at bounding box center [788, 286] width 145 height 34
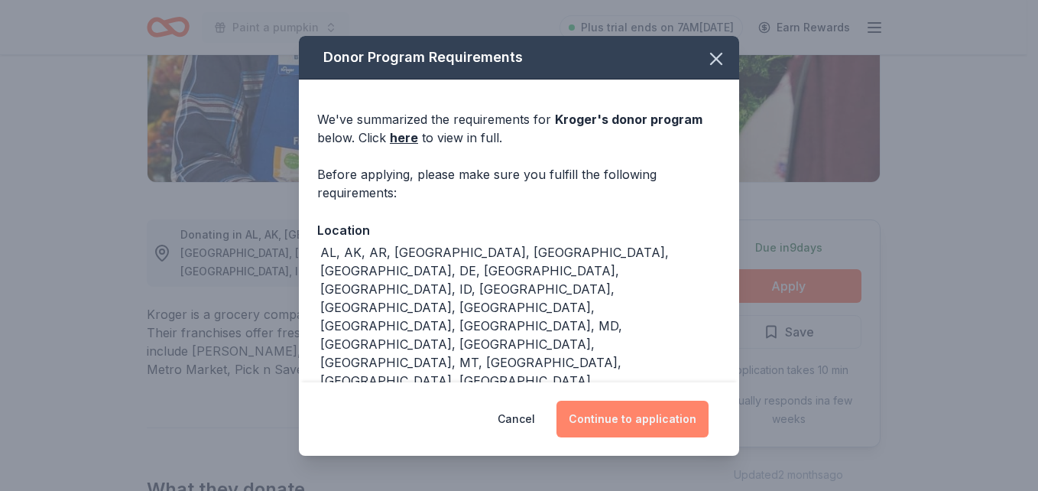
click at [647, 423] on button "Continue to application" at bounding box center [633, 419] width 152 height 37
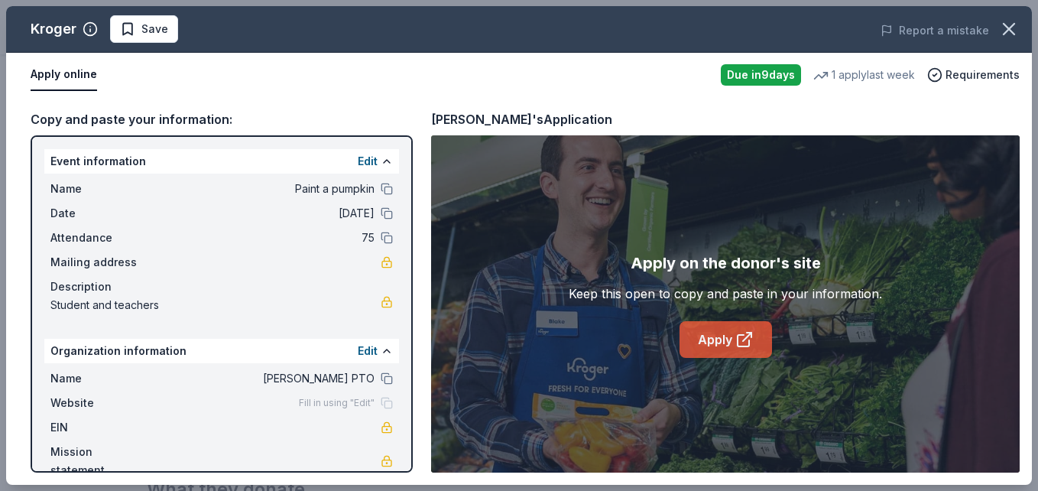
click at [725, 341] on link "Apply" at bounding box center [726, 339] width 93 height 37
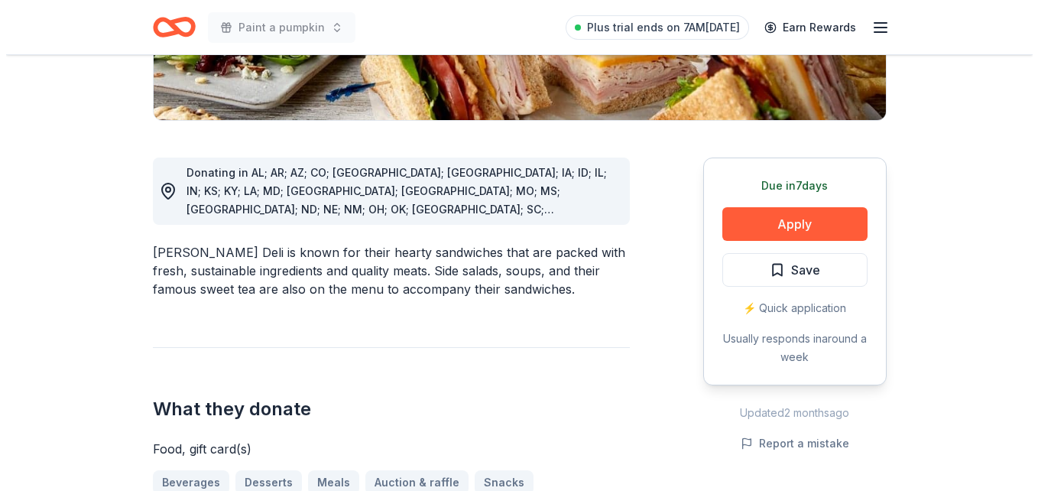
scroll to position [348, 0]
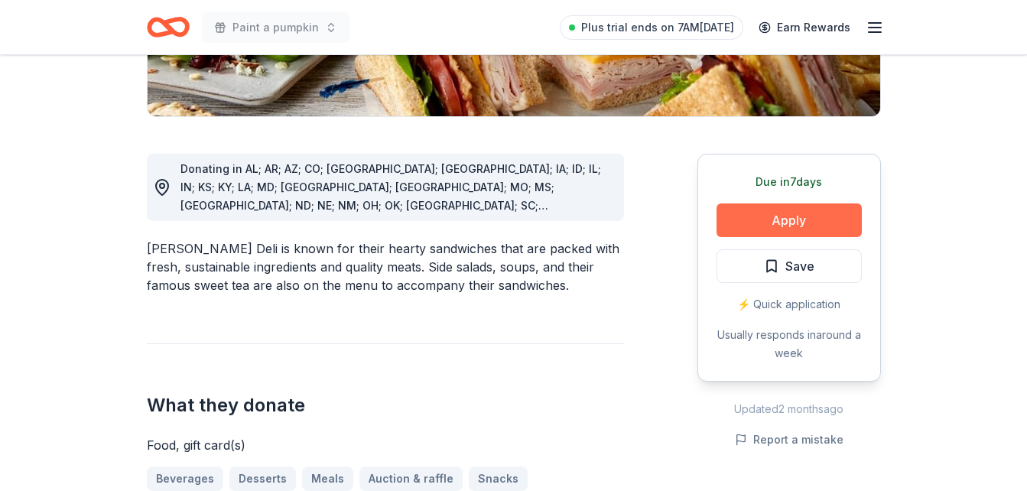
click at [776, 219] on button "Apply" at bounding box center [788, 220] width 145 height 34
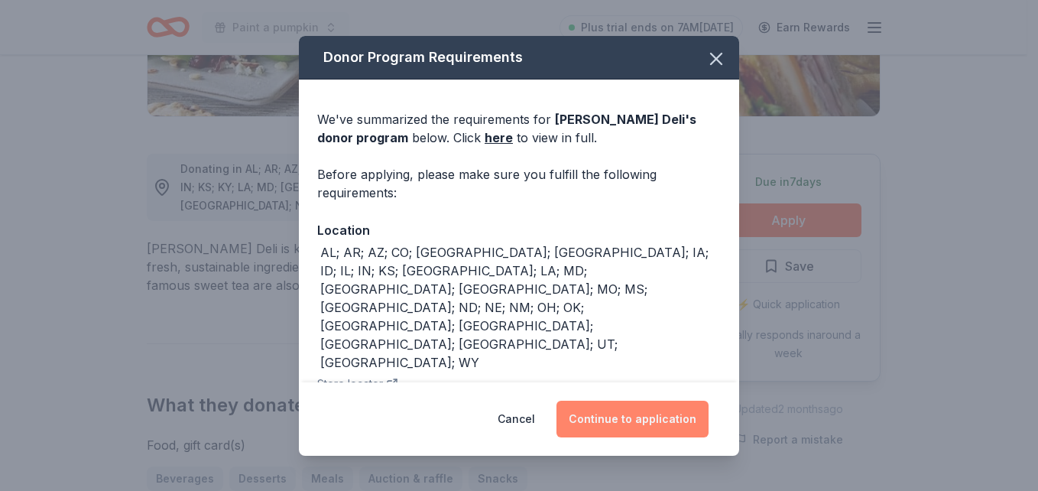
click at [620, 423] on button "Continue to application" at bounding box center [633, 419] width 152 height 37
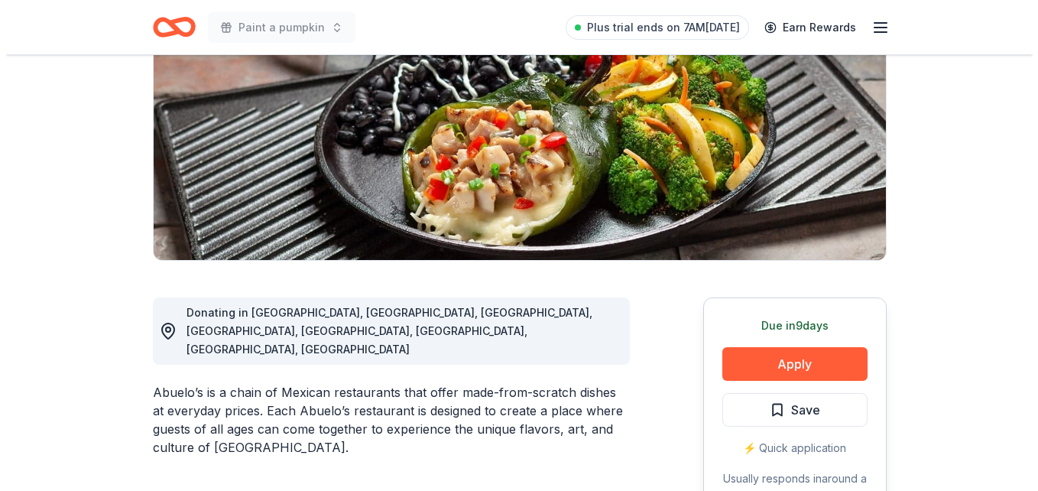
scroll to position [285, 0]
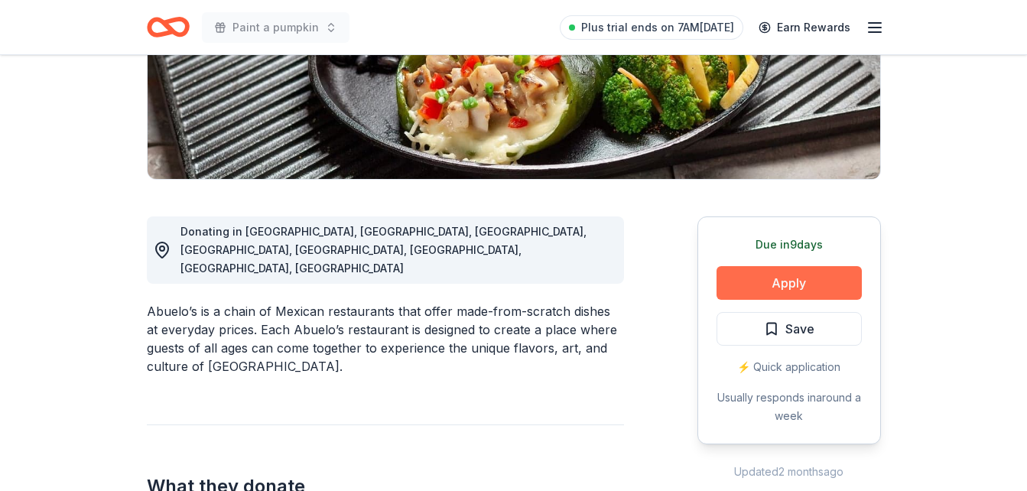
click at [777, 291] on button "Apply" at bounding box center [788, 283] width 145 height 34
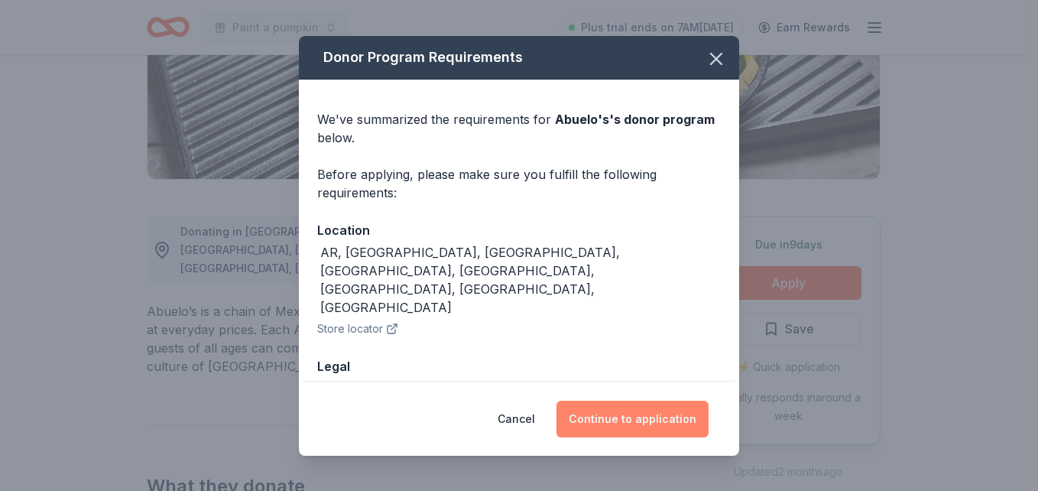
click at [639, 418] on button "Continue to application" at bounding box center [633, 419] width 152 height 37
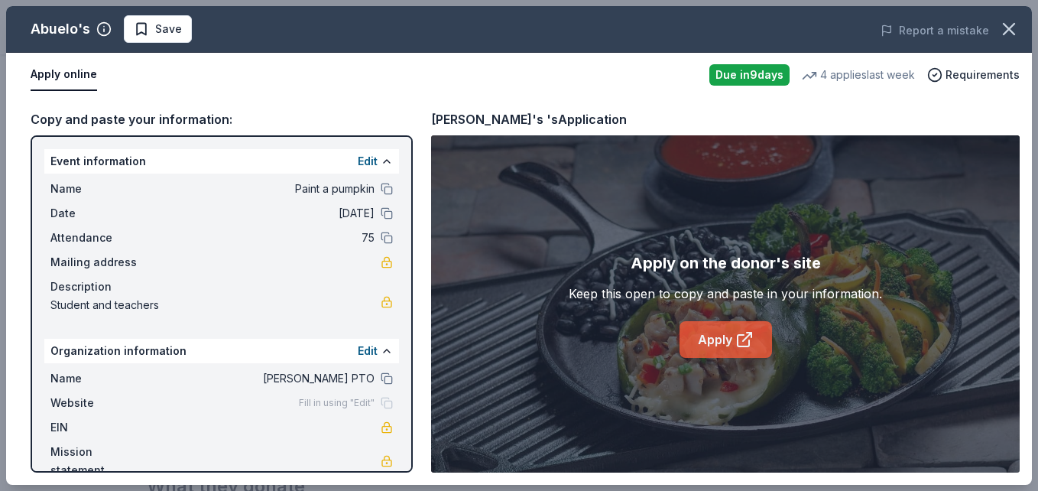
click at [703, 346] on link "Apply" at bounding box center [726, 339] width 93 height 37
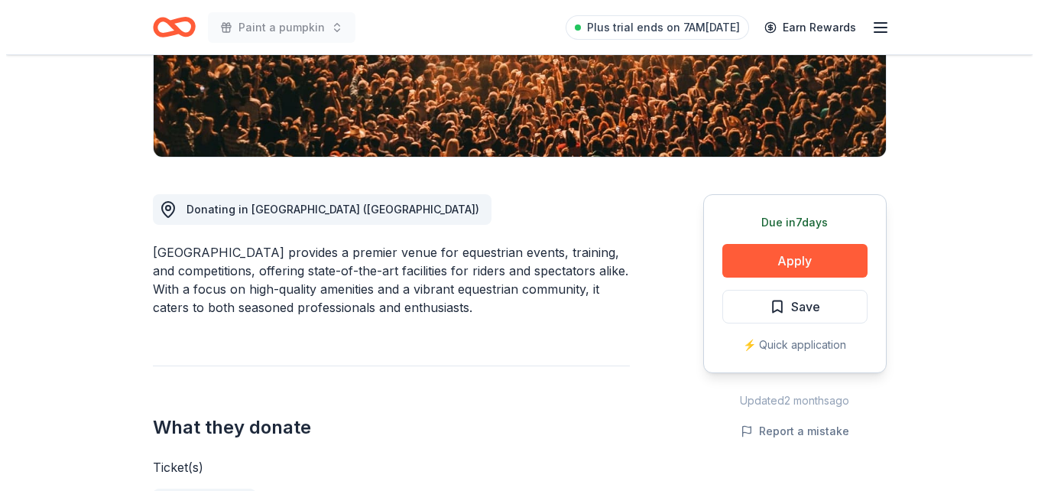
scroll to position [320, 0]
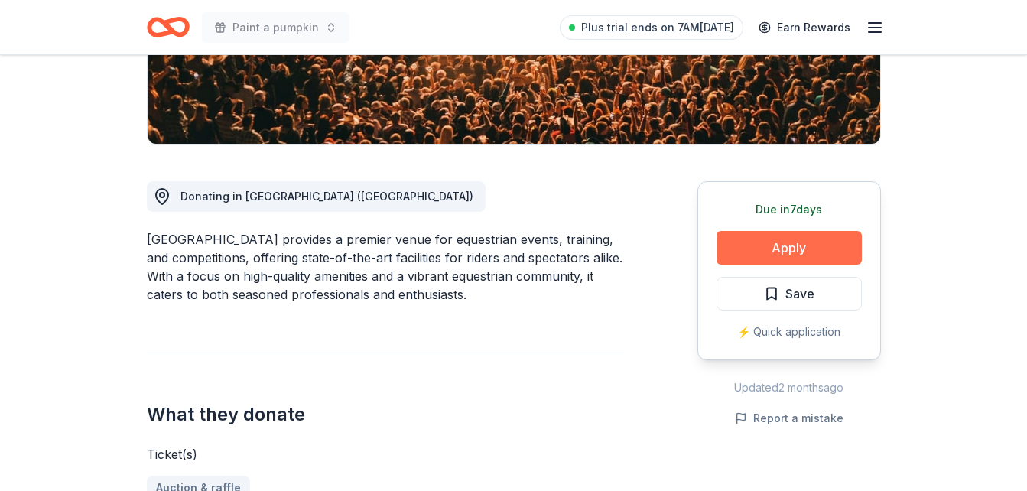
click at [819, 239] on button "Apply" at bounding box center [788, 248] width 145 height 34
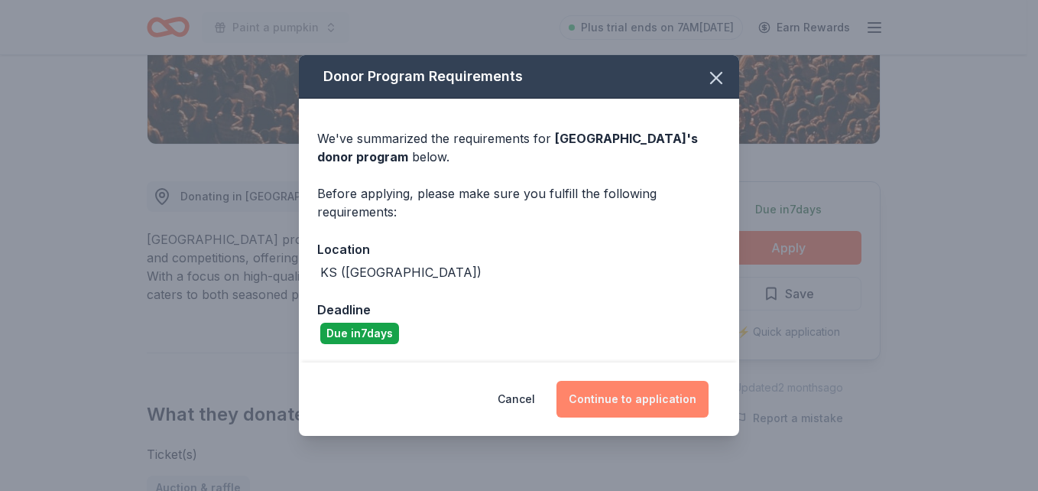
click at [681, 397] on button "Continue to application" at bounding box center [633, 399] width 152 height 37
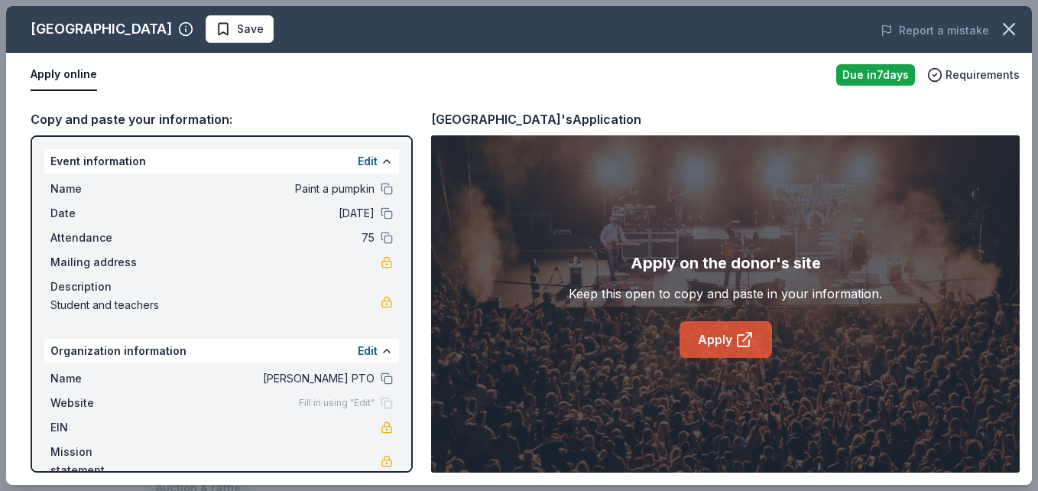
click at [736, 333] on icon at bounding box center [745, 339] width 18 height 18
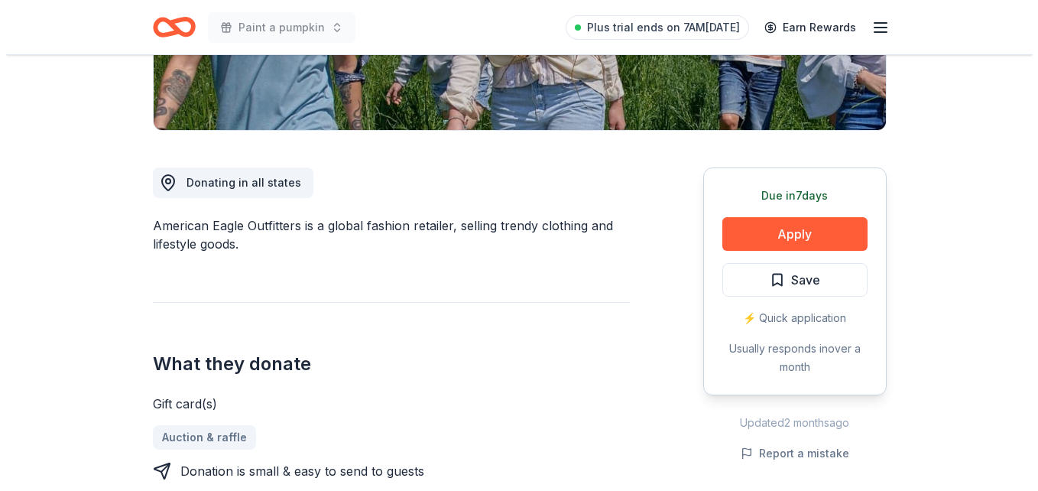
scroll to position [395, 0]
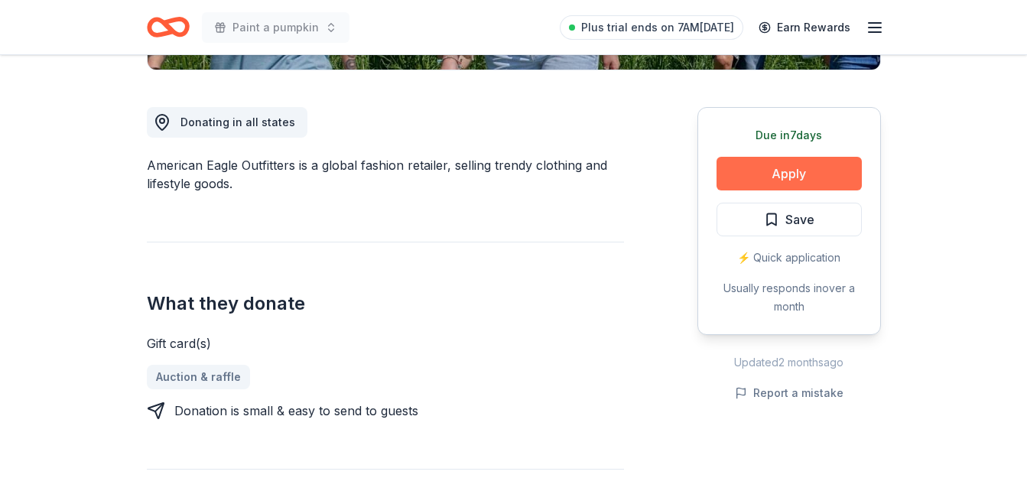
click at [794, 171] on button "Apply" at bounding box center [788, 174] width 145 height 34
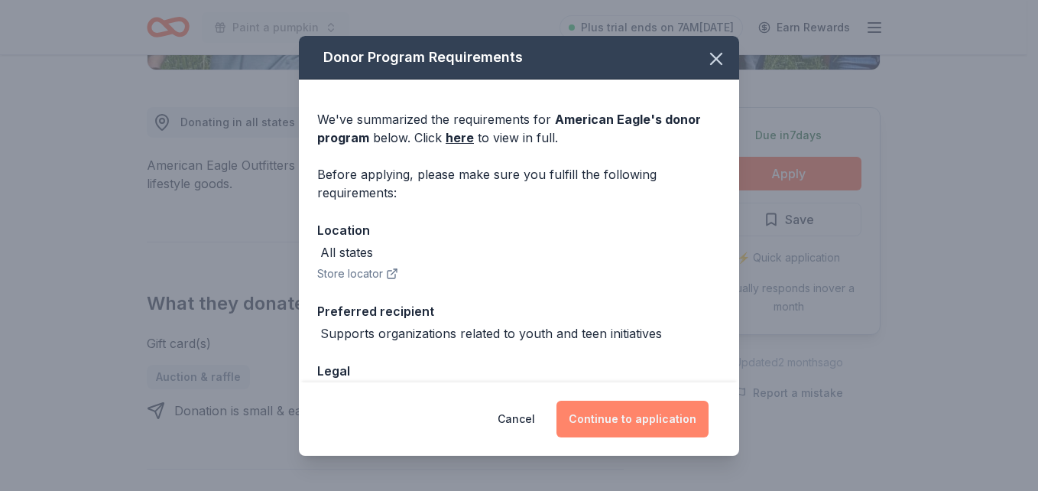
click at [656, 427] on button "Continue to application" at bounding box center [633, 419] width 152 height 37
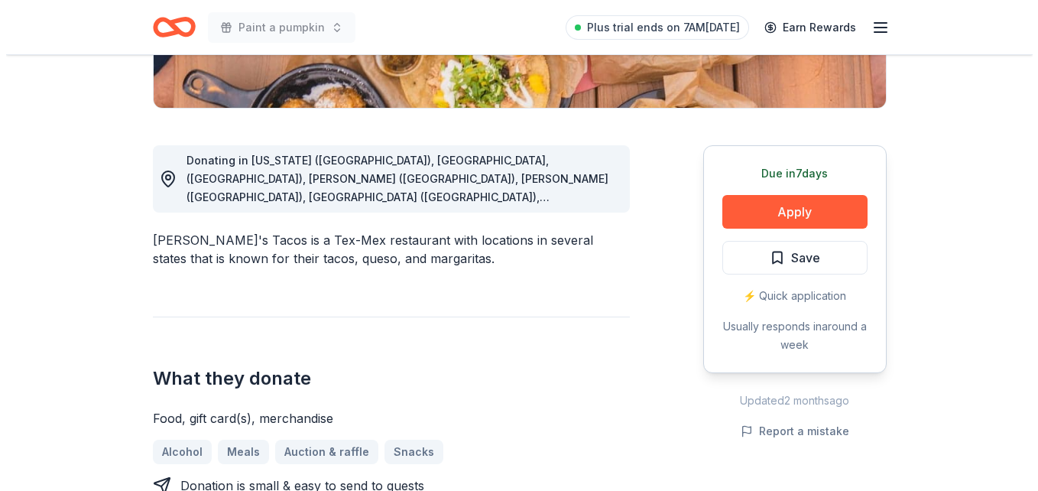
scroll to position [367, 0]
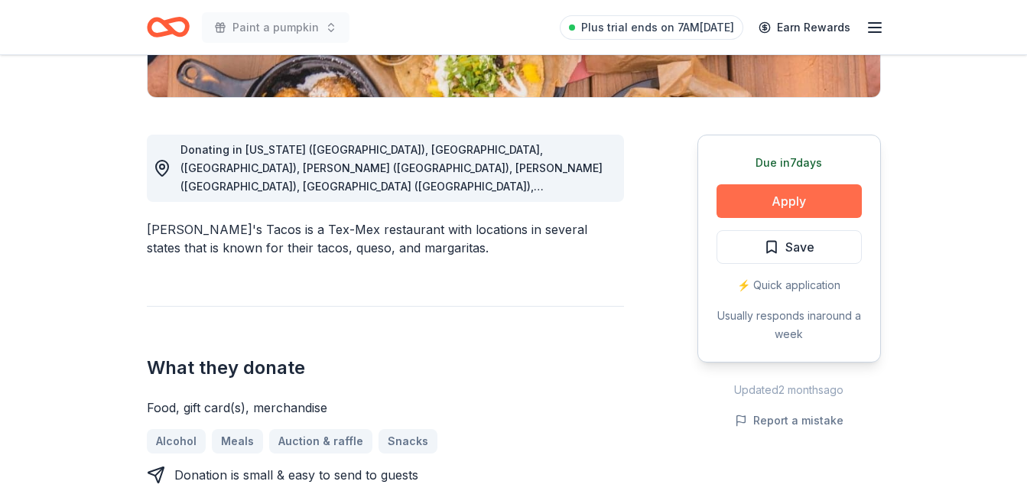
click at [817, 201] on button "Apply" at bounding box center [788, 201] width 145 height 34
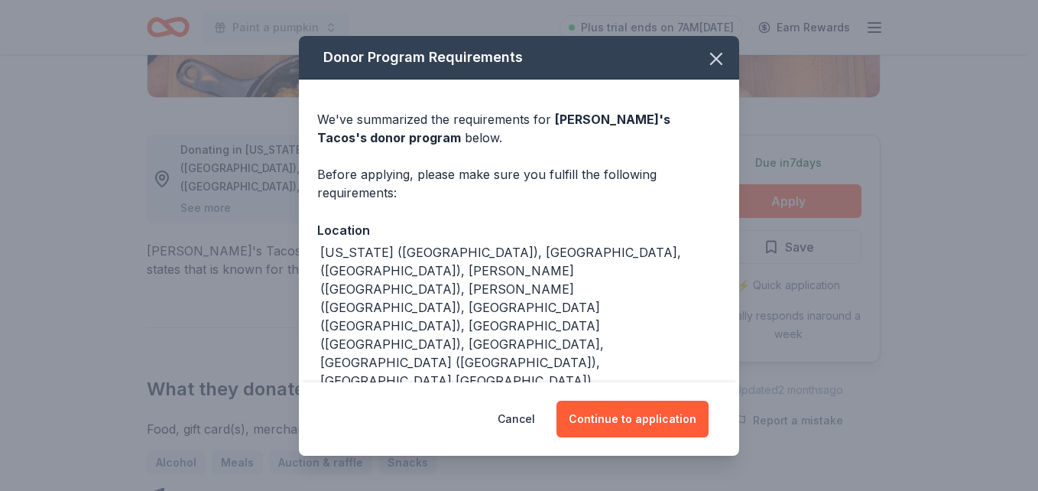
click at [642, 437] on div "Cancel Continue to application" at bounding box center [519, 418] width 440 height 73
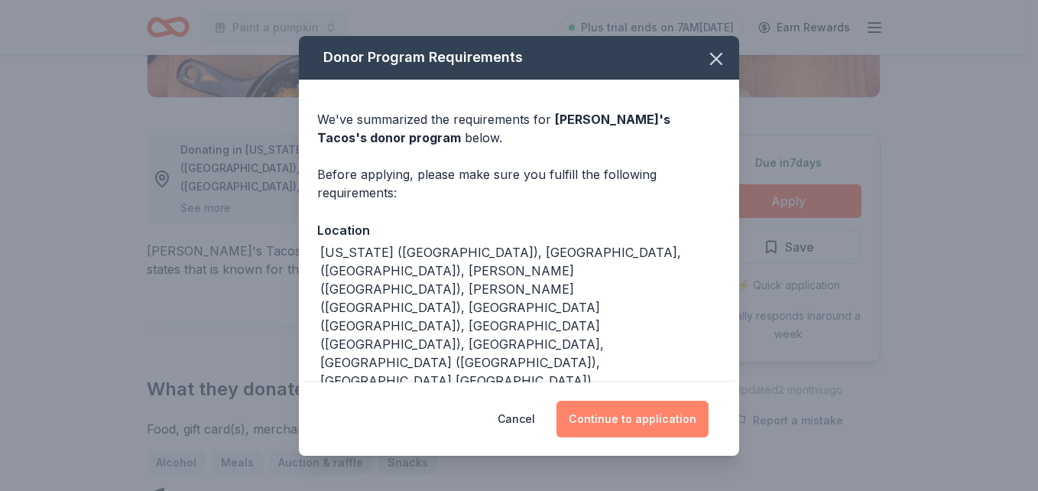
click at [632, 425] on button "Continue to application" at bounding box center [633, 419] width 152 height 37
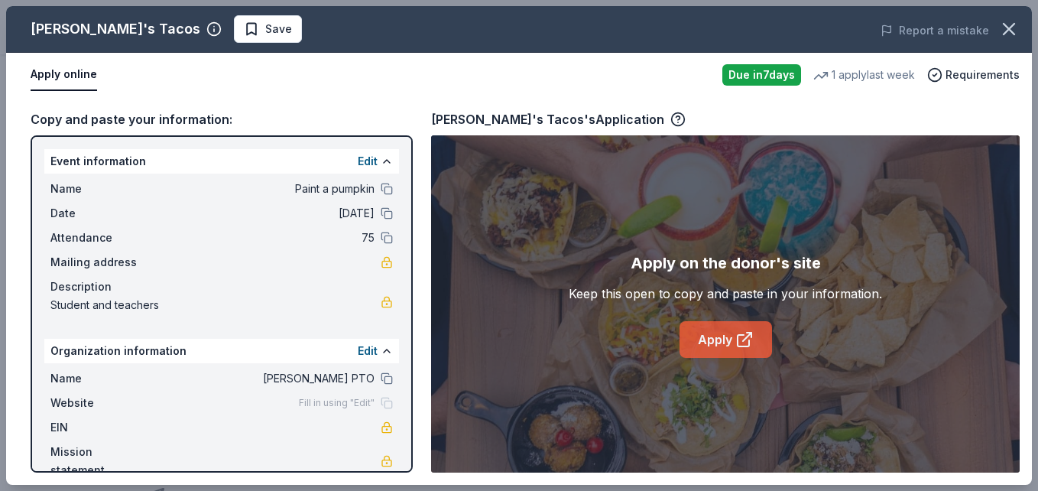
click at [739, 323] on link "Apply" at bounding box center [726, 339] width 93 height 37
